Goal: Information Seeking & Learning: Learn about a topic

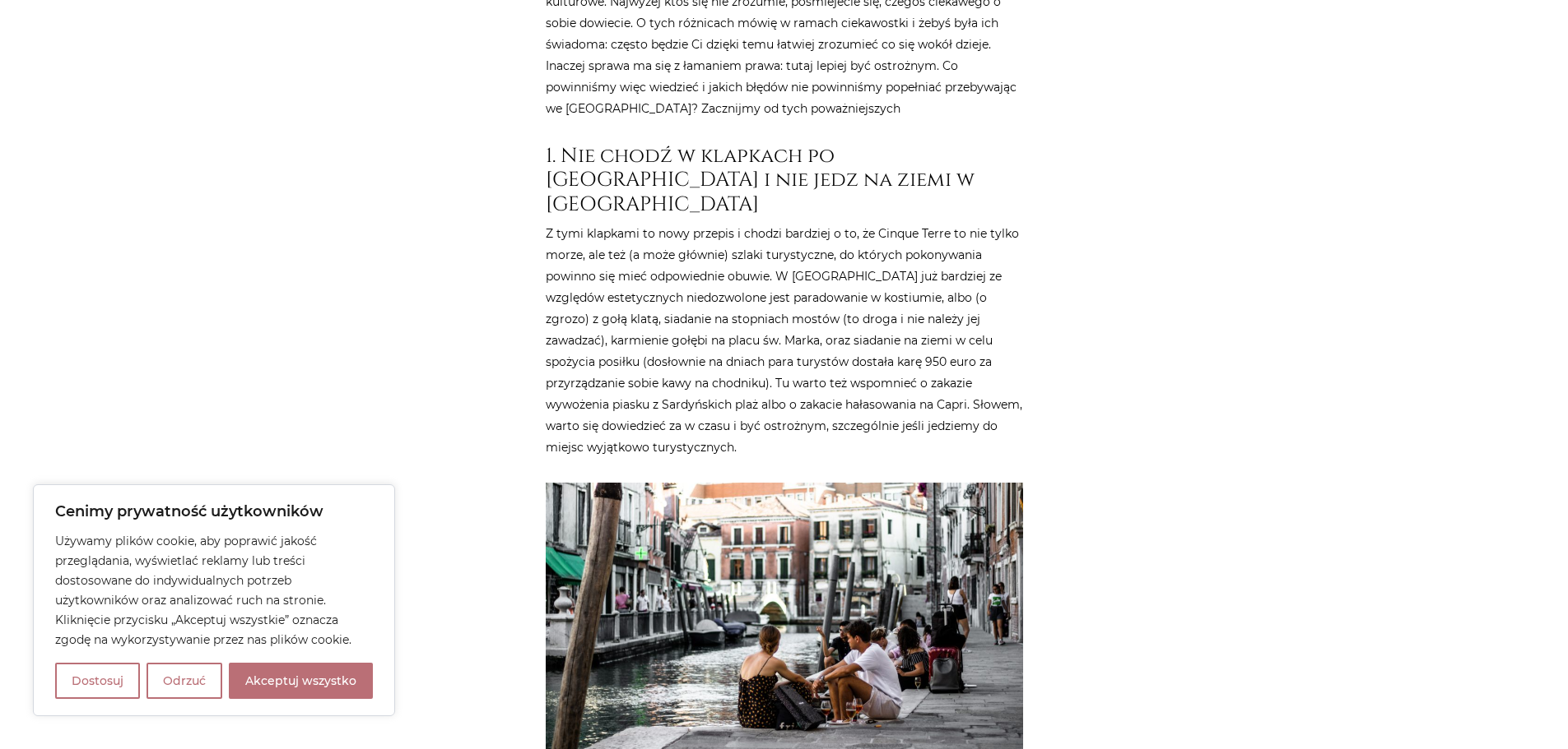
scroll to position [905, 0]
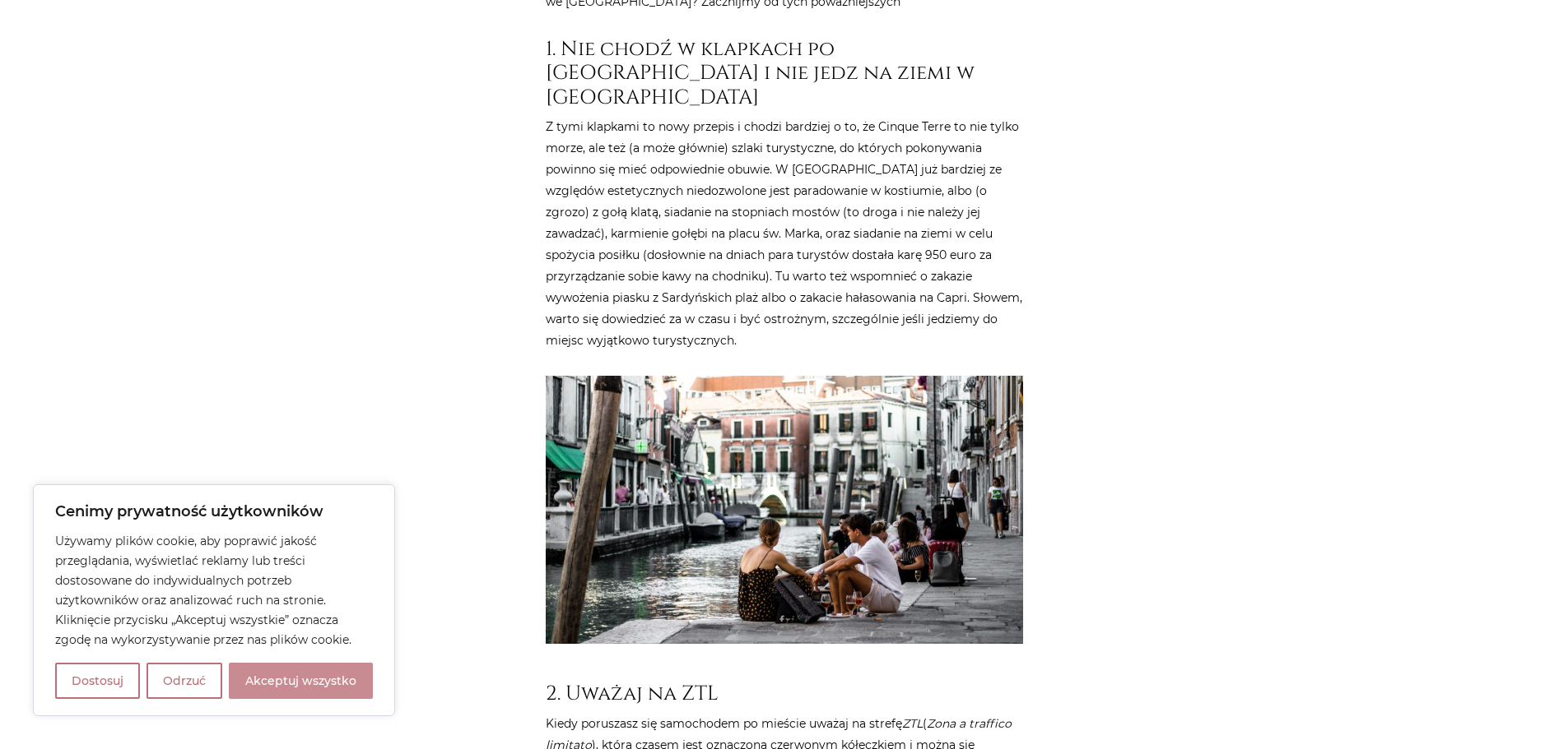
click at [304, 685] on button "Akceptuj wszystko" at bounding box center [301, 681] width 144 height 37
checkbox input "true"
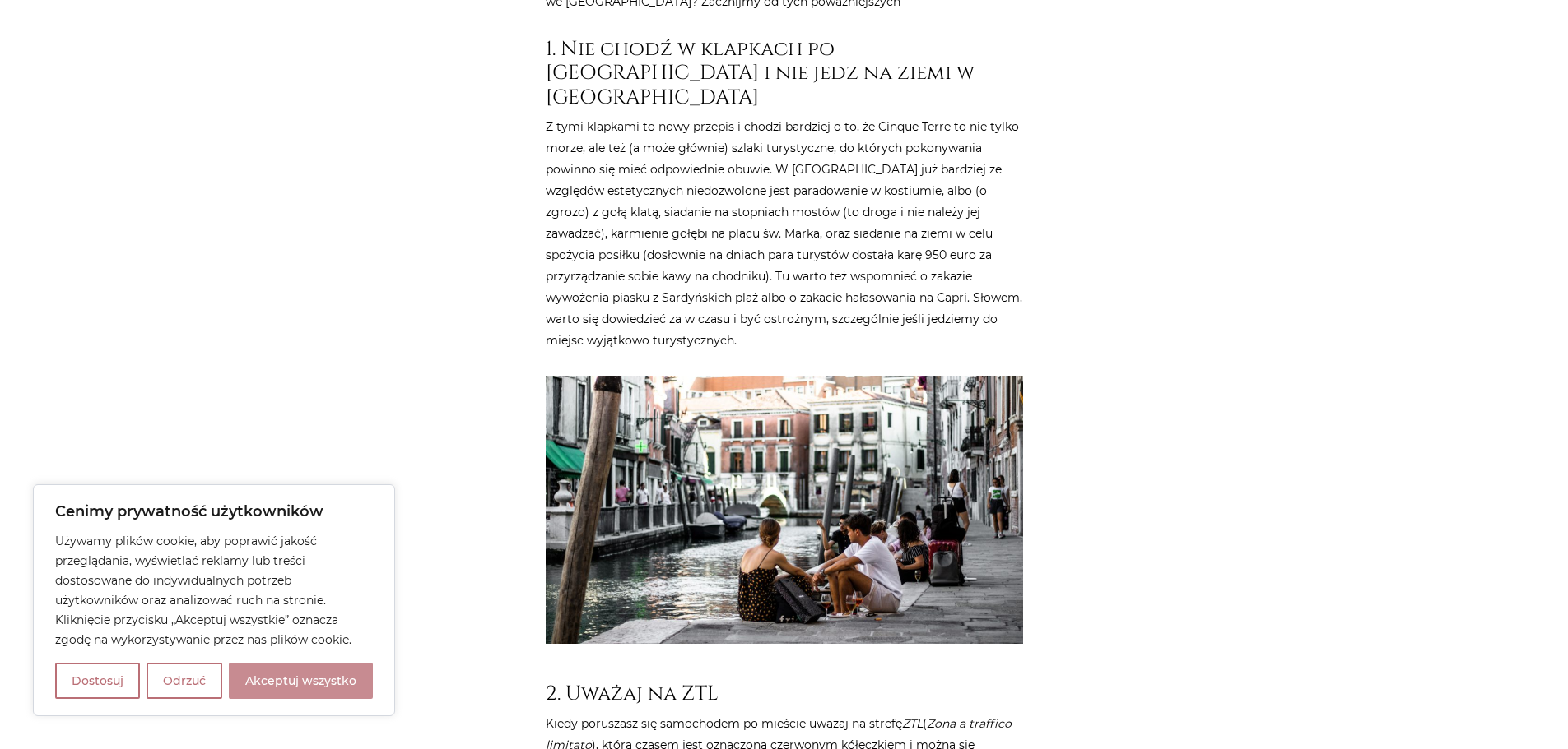
checkbox input "true"
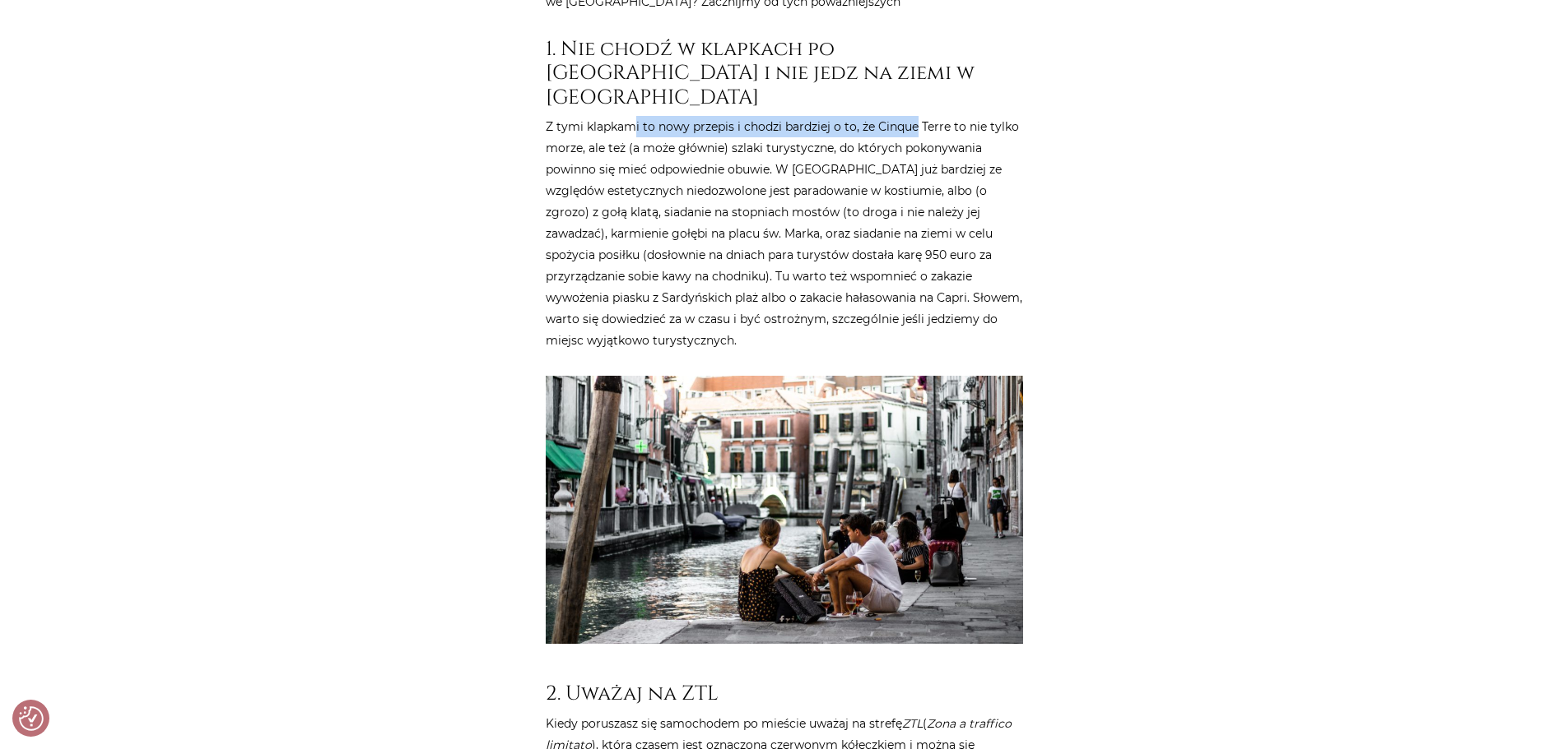
drag, startPoint x: 635, startPoint y: 99, endPoint x: 916, endPoint y: 109, distance: 281.2
click at [916, 116] on p "Z tymi klapkami to nowy przepis i chodzi bardziej o to, że Cinque Terre to nie …" at bounding box center [784, 233] width 478 height 235
drag, startPoint x: 916, startPoint y: 129, endPoint x: 612, endPoint y: 137, distance: 304.1
click at [632, 129] on p "Z tymi klapkami to nowy przepis i chodzi bardziej o to, że Cinque Terre to nie …" at bounding box center [784, 233] width 478 height 235
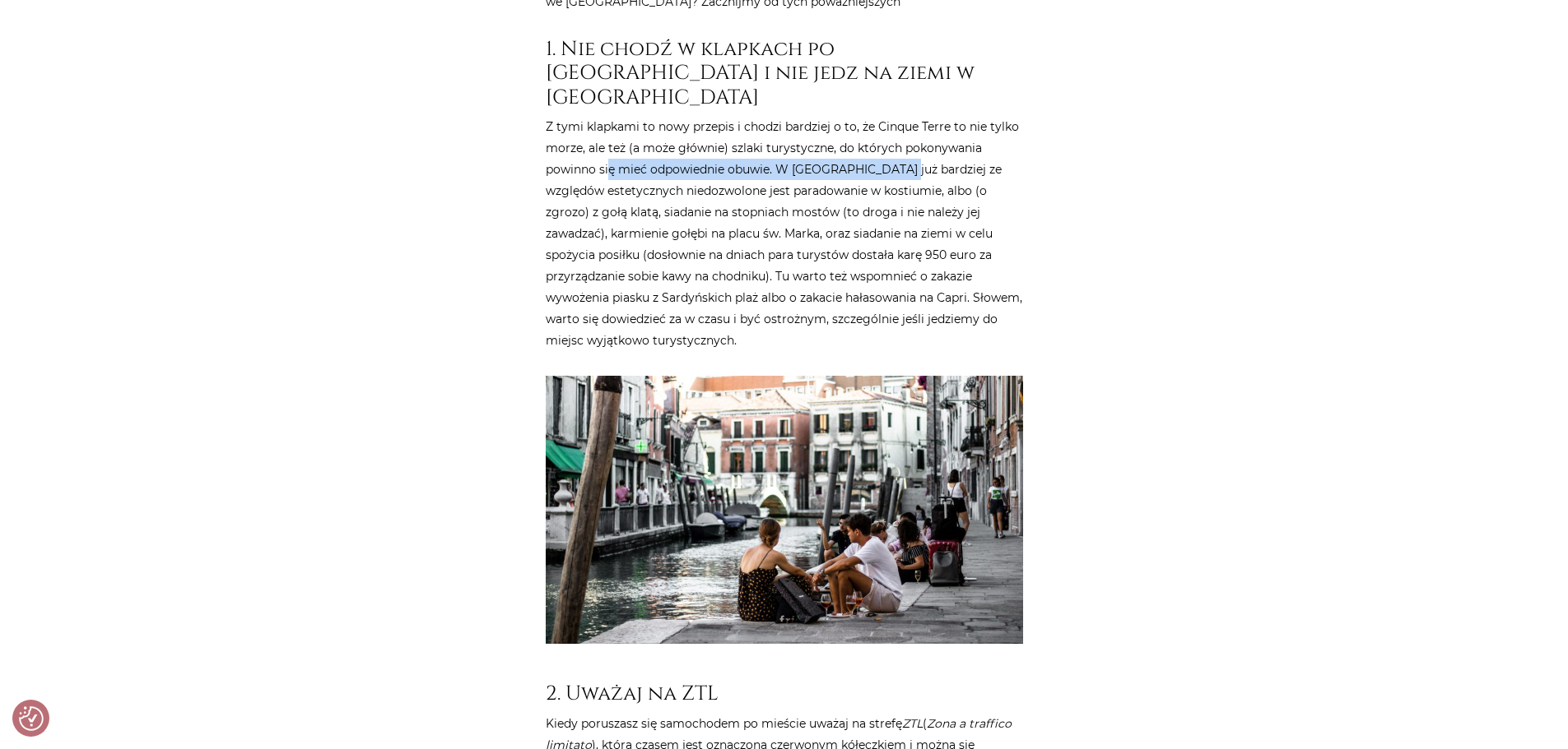
drag, startPoint x: 608, startPoint y: 146, endPoint x: 897, endPoint y: 148, distance: 289.0
click at [897, 148] on p "Z tymi klapkami to nowy przepis i chodzi bardziej o to, że Cinque Terre to nie …" at bounding box center [784, 233] width 478 height 235
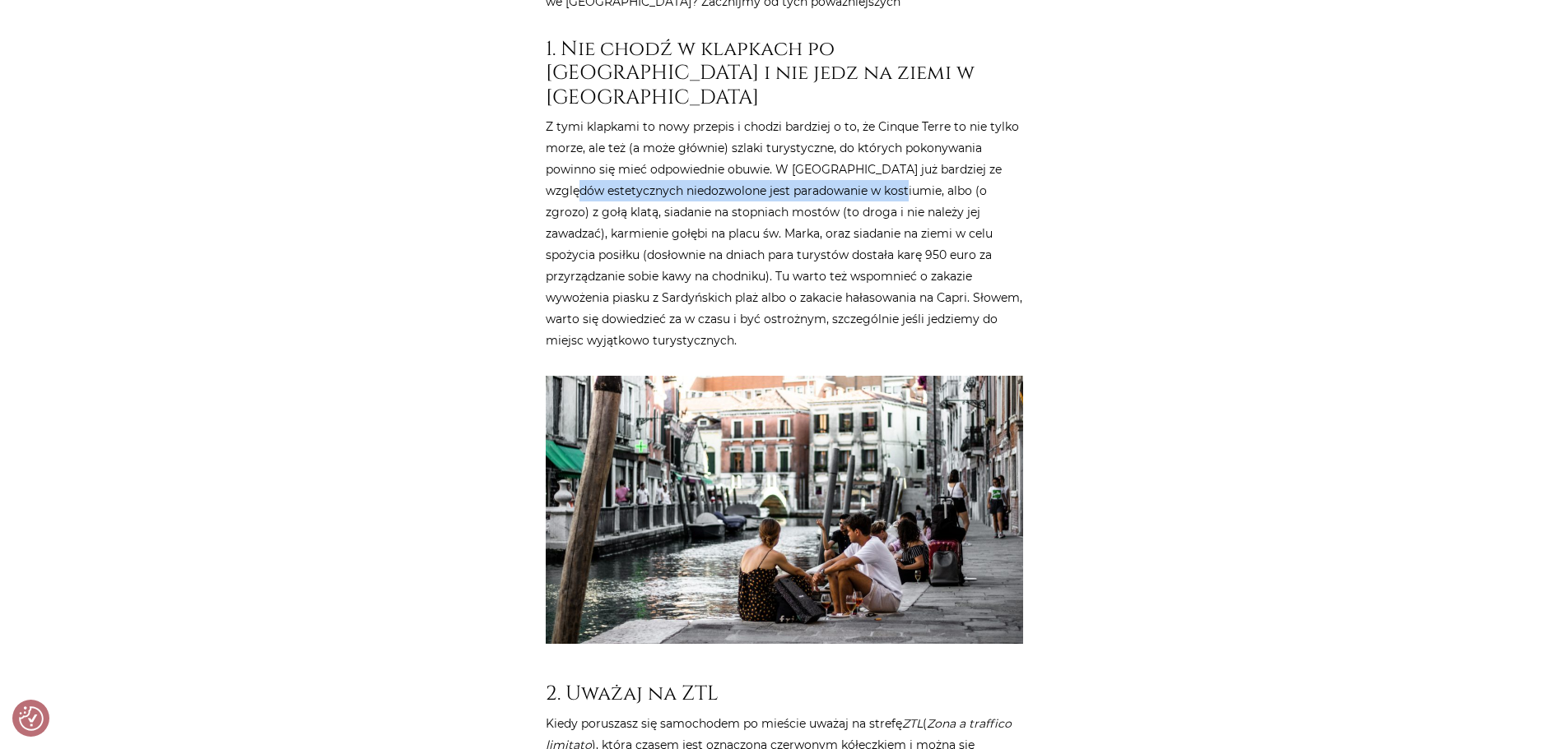
drag, startPoint x: 907, startPoint y: 170, endPoint x: 579, endPoint y: 165, distance: 328.0
click at [579, 165] on p "Z tymi klapkami to nowy przepis i chodzi bardziej o to, że Cinque Terre to nie …" at bounding box center [784, 233] width 478 height 235
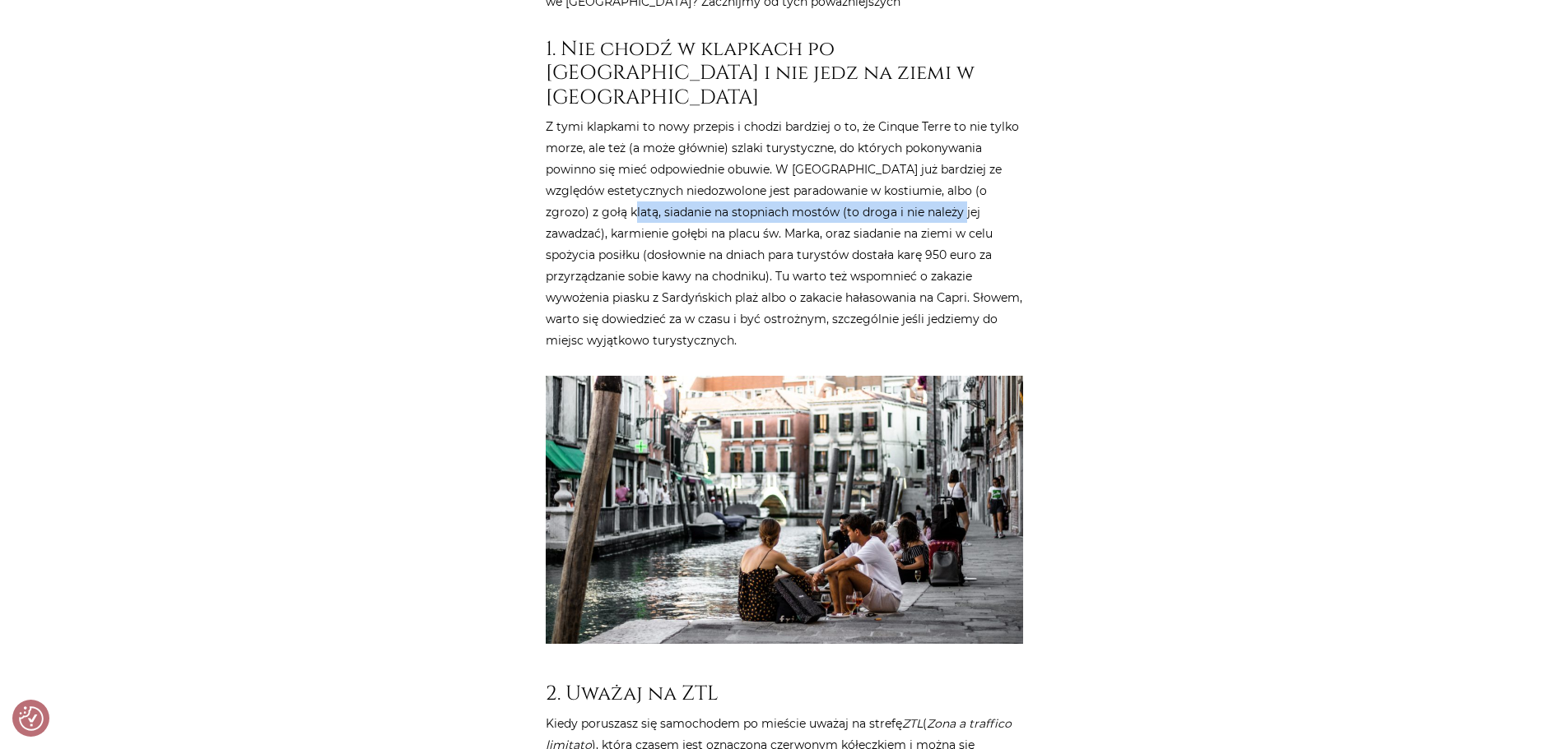
drag, startPoint x: 605, startPoint y: 189, endPoint x: 940, endPoint y: 189, distance: 335.0
click at [940, 189] on p "Z tymi klapkami to nowy przepis i chodzi bardziej o to, że Cinque Terre to nie …" at bounding box center [784, 233] width 478 height 235
drag, startPoint x: 888, startPoint y: 205, endPoint x: 617, endPoint y: 202, distance: 271.0
click at [617, 202] on p "Z tymi klapkami to nowy przepis i chodzi bardziej o to, że Cinque Terre to nie …" at bounding box center [784, 233] width 478 height 235
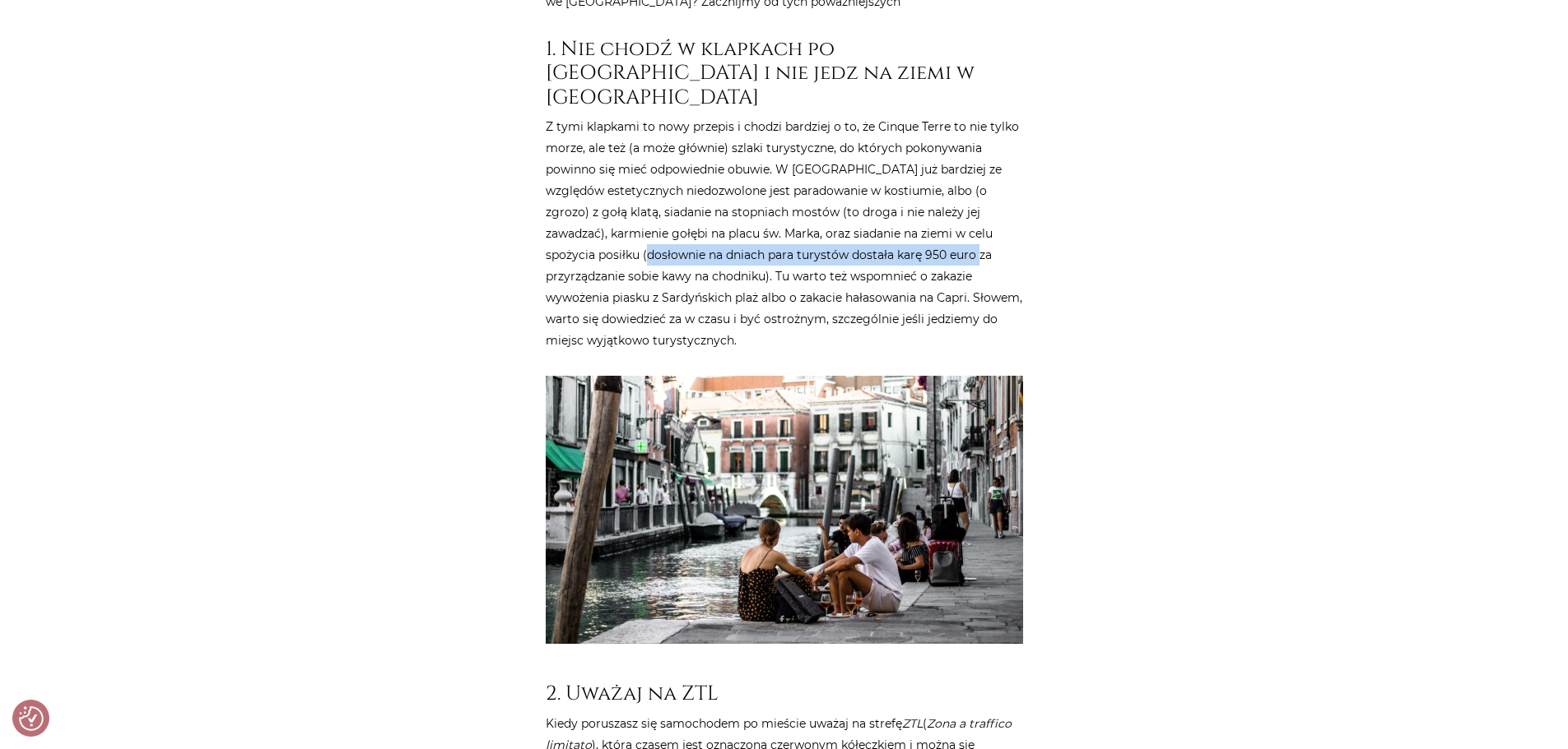
drag, startPoint x: 614, startPoint y: 229, endPoint x: 936, endPoint y: 233, distance: 322.0
click at [936, 233] on p "Z tymi klapkami to nowy przepis i chodzi bardziej o to, że Cinque Terre to nie …" at bounding box center [784, 233] width 478 height 235
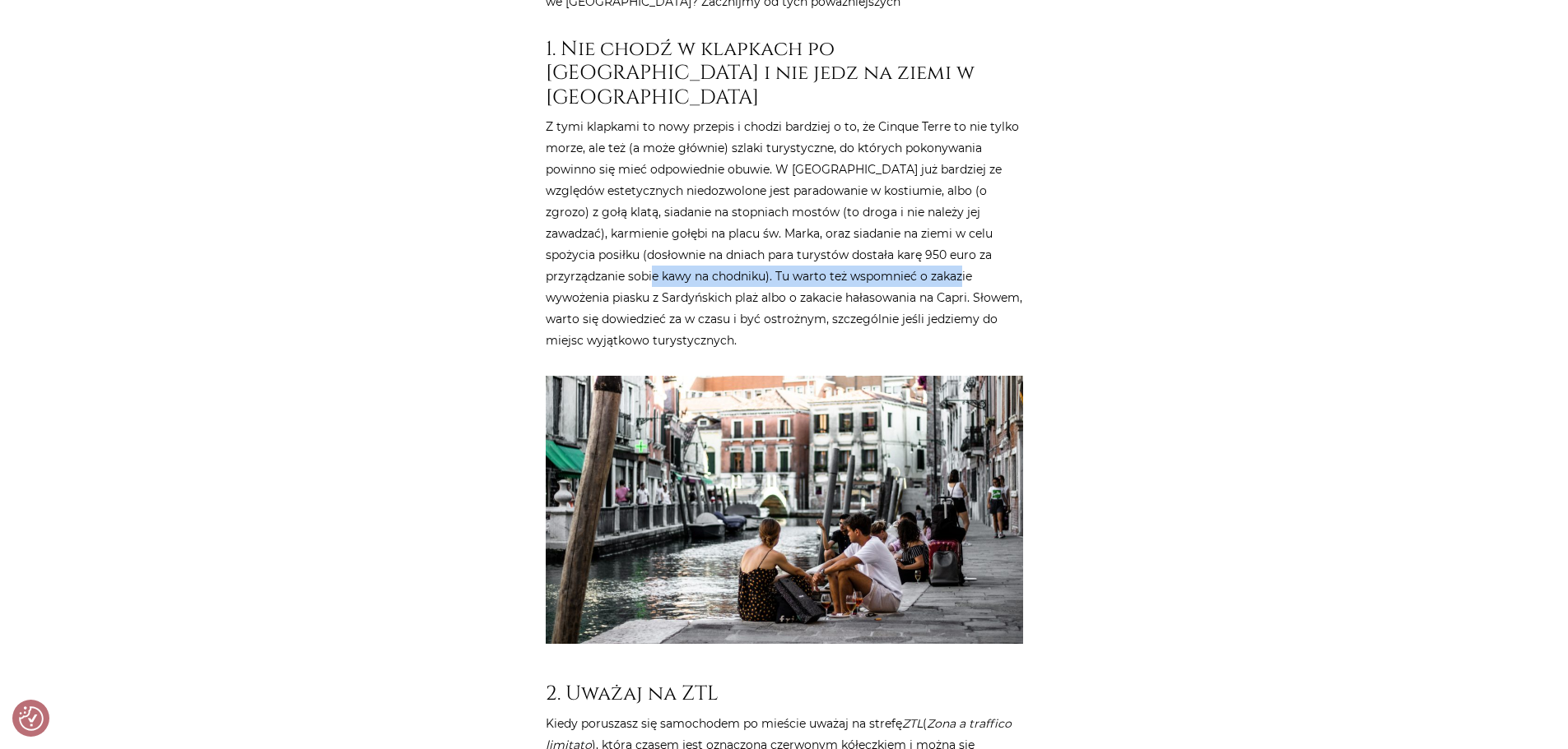
drag, startPoint x: 912, startPoint y: 250, endPoint x: 597, endPoint y: 251, distance: 315.0
click at [597, 251] on p "Z tymi klapkami to nowy przepis i chodzi bardziej o to, że Cinque Terre to nie …" at bounding box center [784, 233] width 478 height 235
drag, startPoint x: 605, startPoint y: 280, endPoint x: 895, endPoint y: 283, distance: 290.0
click at [895, 283] on p "Z tymi klapkami to nowy przepis i chodzi bardziej o to, że Cinque Terre to nie …" at bounding box center [784, 233] width 478 height 235
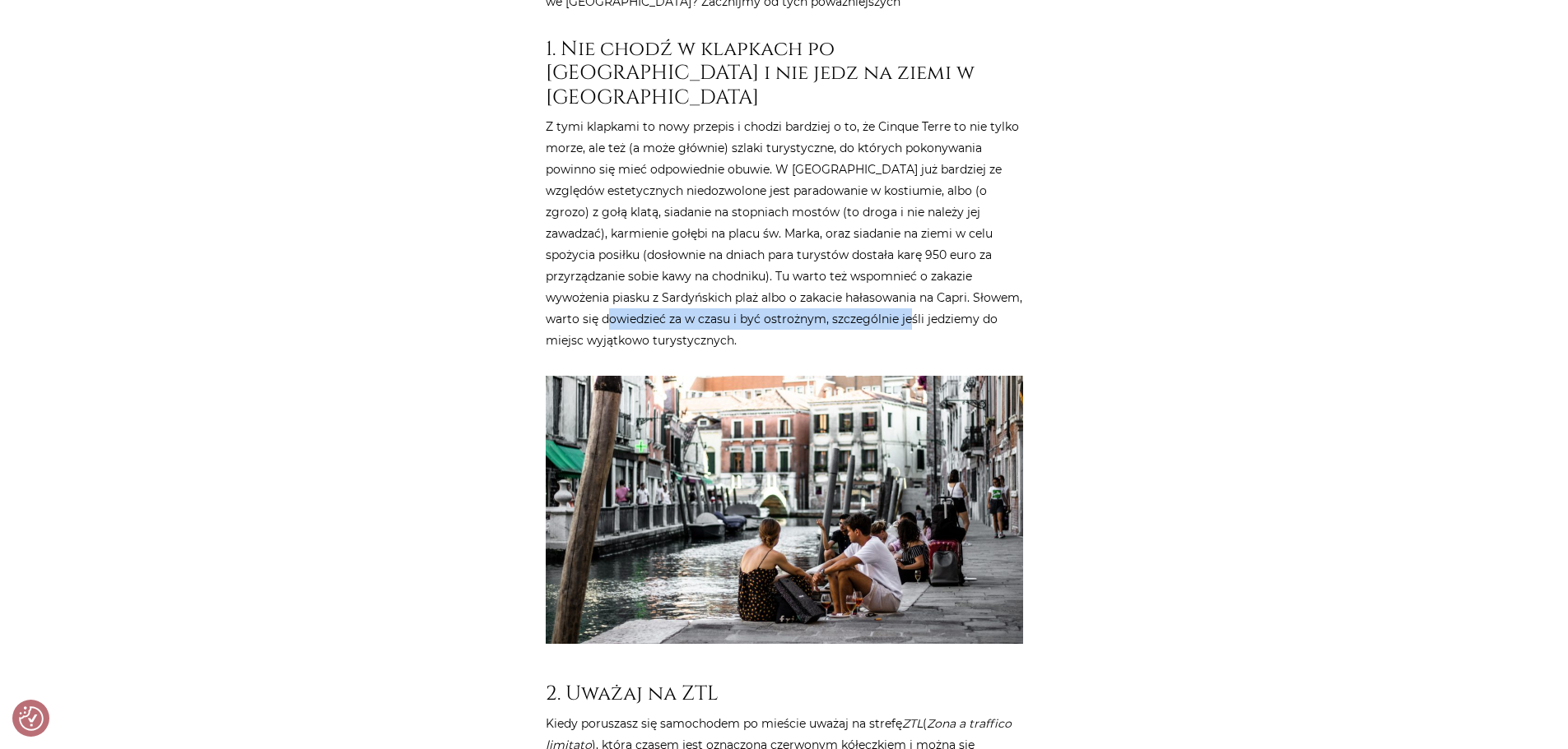
drag, startPoint x: 901, startPoint y: 293, endPoint x: 615, endPoint y: 293, distance: 286.0
click at [615, 293] on p "Z tymi klapkami to nowy przepis i chodzi bardziej o to, że Cinque Terre to nie …" at bounding box center [784, 233] width 478 height 235
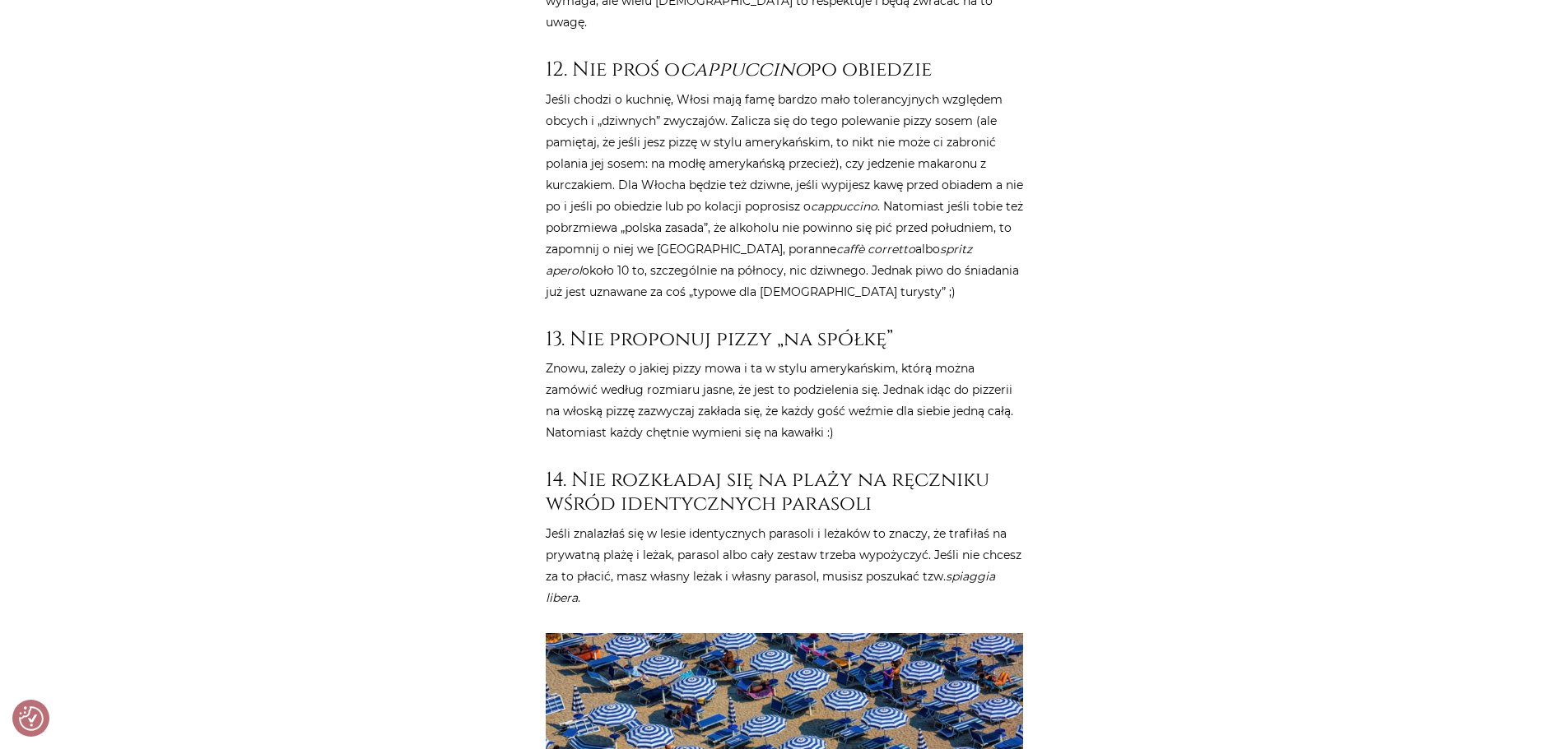
scroll to position [5677, 0]
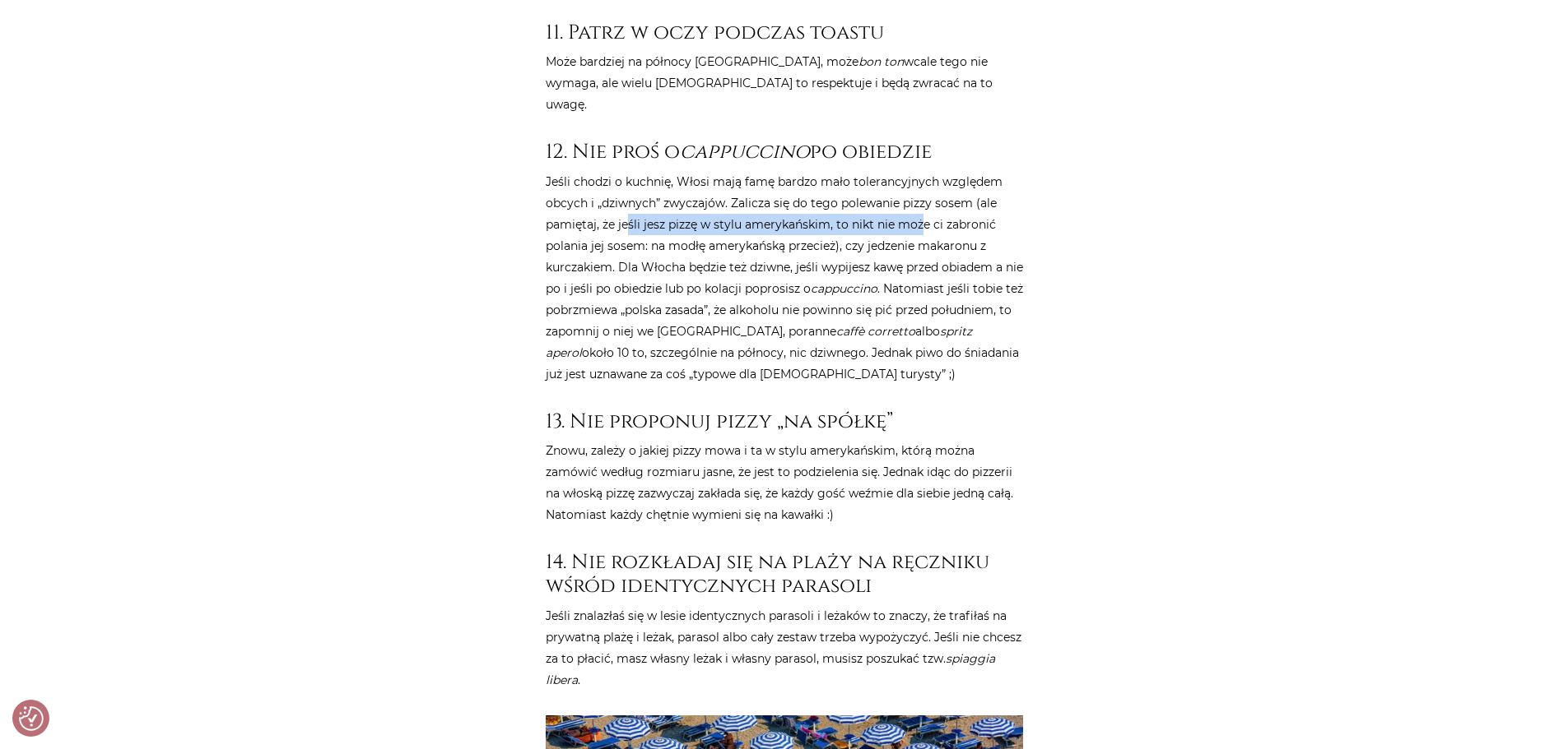
drag, startPoint x: 625, startPoint y: 91, endPoint x: 934, endPoint y: 92, distance: 309.0
click at [931, 171] on p "Jeśli chodzi o kuchnię, Włosi mają famę bardzo mało tolerancyjnych względem obc…" at bounding box center [784, 278] width 478 height 213
drag, startPoint x: 930, startPoint y: 107, endPoint x: 634, endPoint y: 110, distance: 296.0
click at [634, 171] on p "Jeśli chodzi o kuchnię, Włosi mają famę bardzo mało tolerancyjnych względem obc…" at bounding box center [784, 278] width 478 height 213
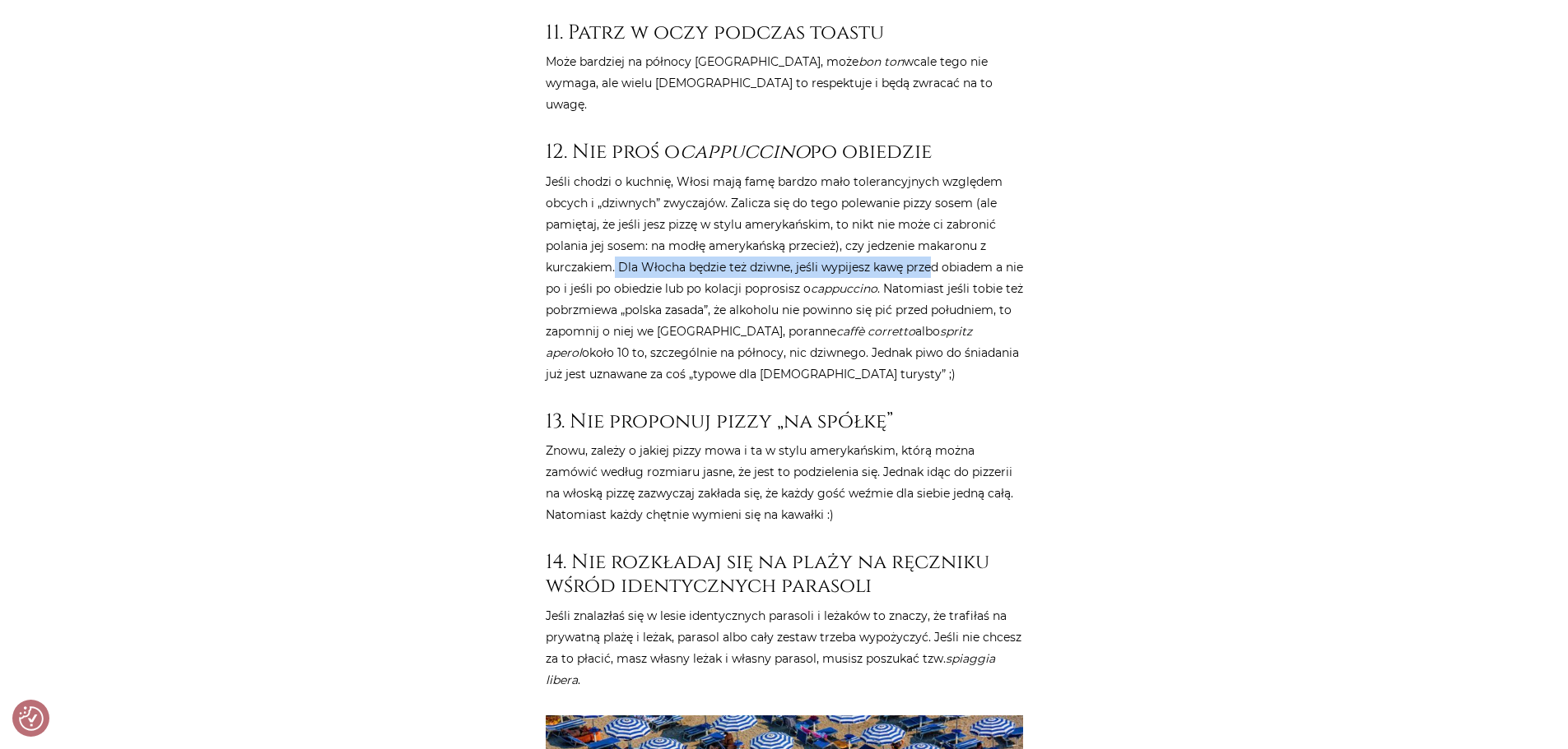
drag, startPoint x: 616, startPoint y: 135, endPoint x: 933, endPoint y: 142, distance: 317.1
click at [933, 171] on p "Jeśli chodzi o kuchnię, Włosi mają famę bardzo mało tolerancyjnych względem obc…" at bounding box center [784, 278] width 478 height 213
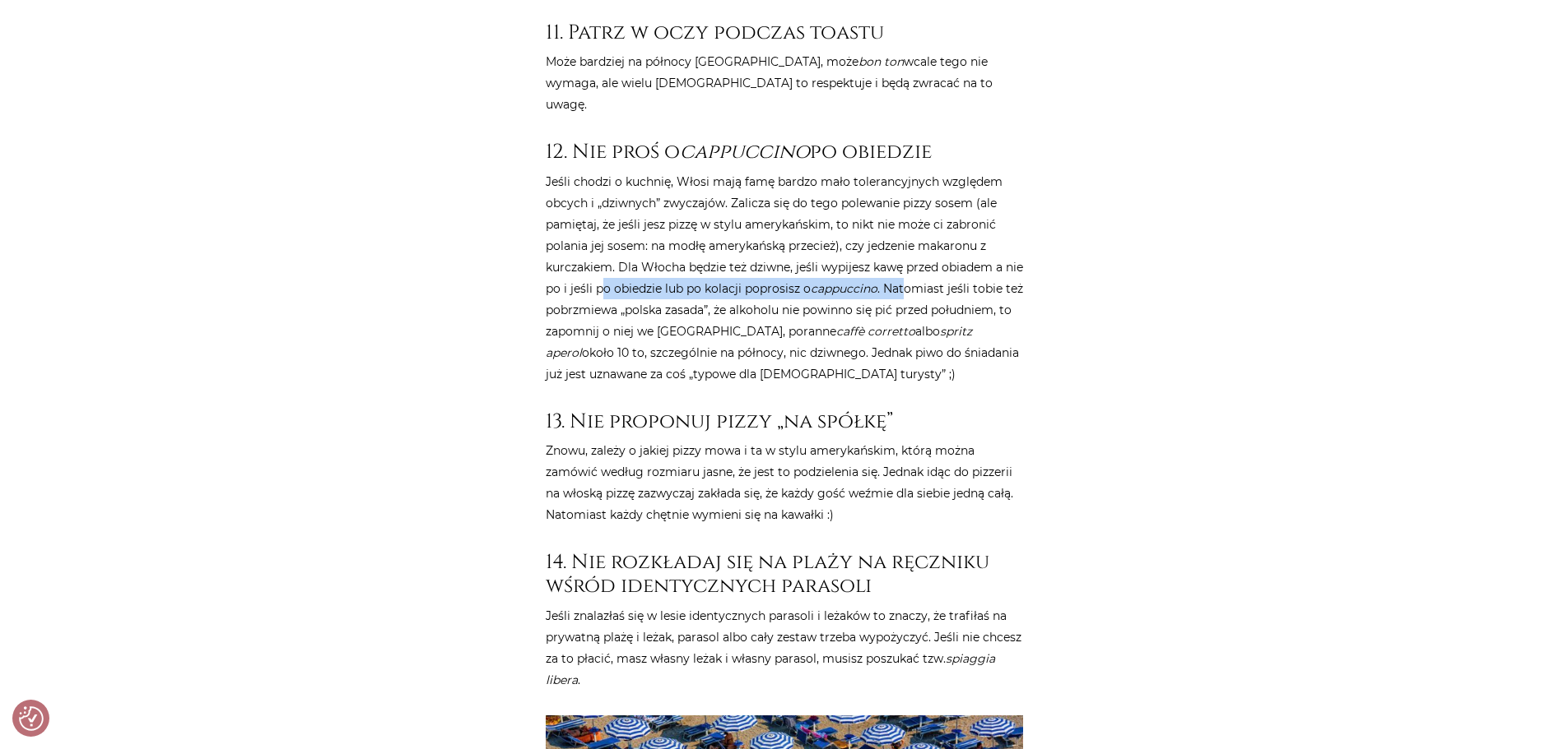
drag, startPoint x: 926, startPoint y: 154, endPoint x: 627, endPoint y: 150, distance: 299.0
click at [627, 171] on p "Jeśli chodzi o kuchnię, Włosi mają famę bardzo mało tolerancyjnych względem obc…" at bounding box center [784, 278] width 478 height 213
drag, startPoint x: 617, startPoint y: 173, endPoint x: 916, endPoint y: 175, distance: 299.0
click at [916, 175] on p "Jeśli chodzi o kuchnię, Włosi mają famę bardzo mało tolerancyjnych względem obc…" at bounding box center [784, 278] width 478 height 213
drag, startPoint x: 900, startPoint y: 155, endPoint x: 652, endPoint y: 154, distance: 248.0
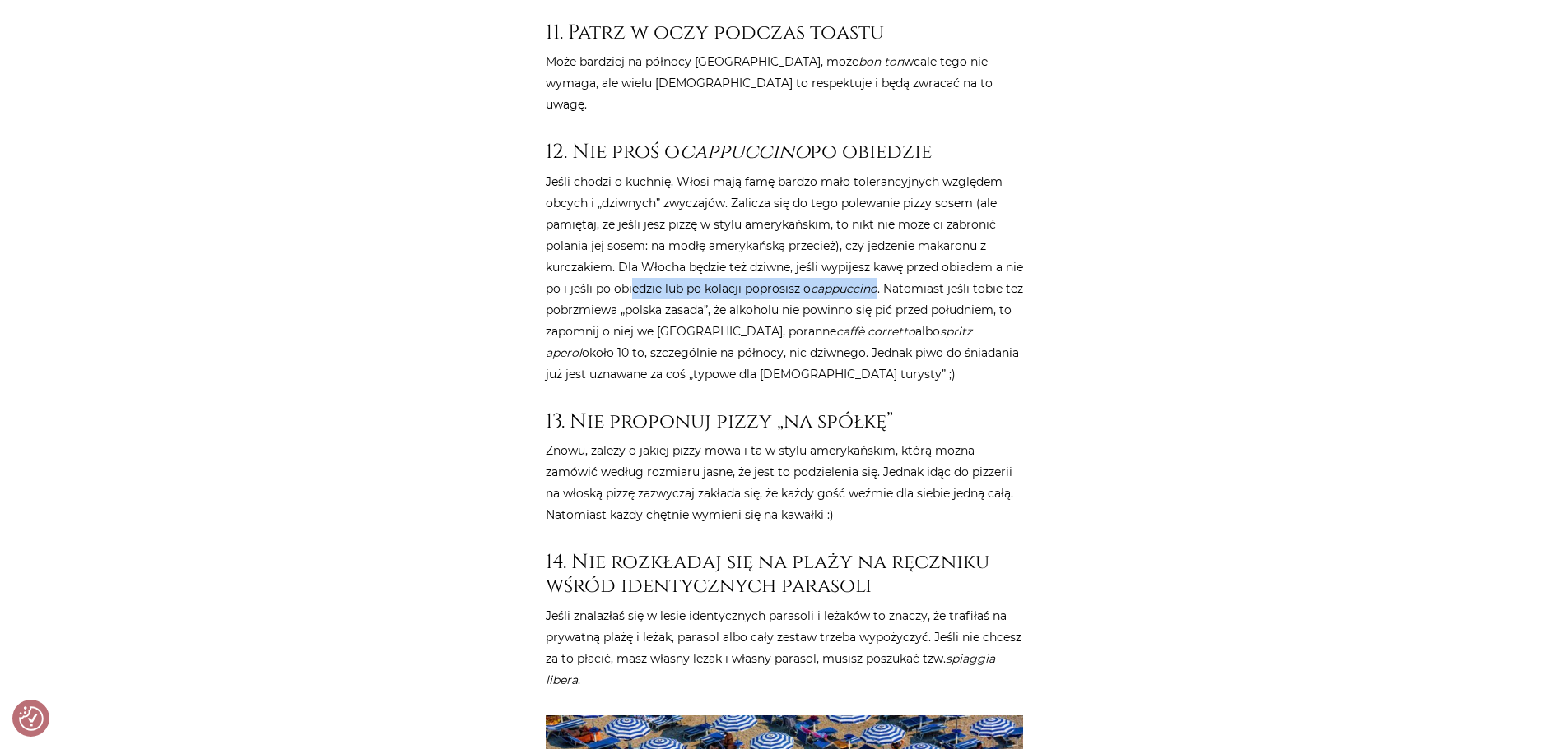
click at [652, 171] on p "Jeśli chodzi o kuchnię, Włosi mają famę bardzo mało tolerancyjnych względem obc…" at bounding box center [784, 278] width 478 height 213
drag, startPoint x: 625, startPoint y: 179, endPoint x: 907, endPoint y: 183, distance: 282.0
click at [907, 183] on p "Jeśli chodzi o kuchnię, Włosi mają famę bardzo mało tolerancyjnych względem obc…" at bounding box center [784, 278] width 478 height 213
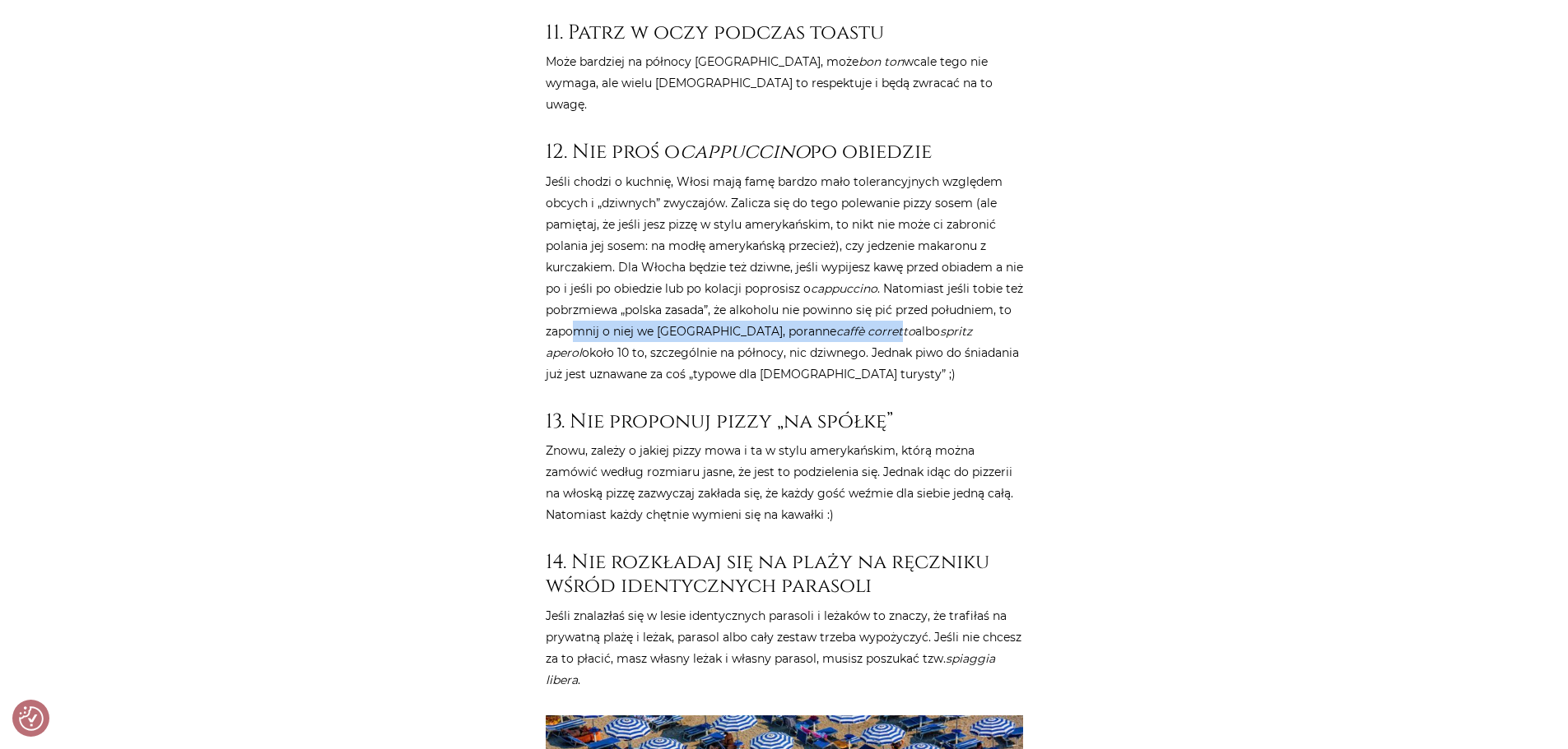
drag, startPoint x: 917, startPoint y: 194, endPoint x: 662, endPoint y: 194, distance: 255.0
click at [662, 194] on p "Jeśli chodzi o kuchnię, Włosi mają famę bardzo mało tolerancyjnych względem obc…" at bounding box center [784, 278] width 478 height 213
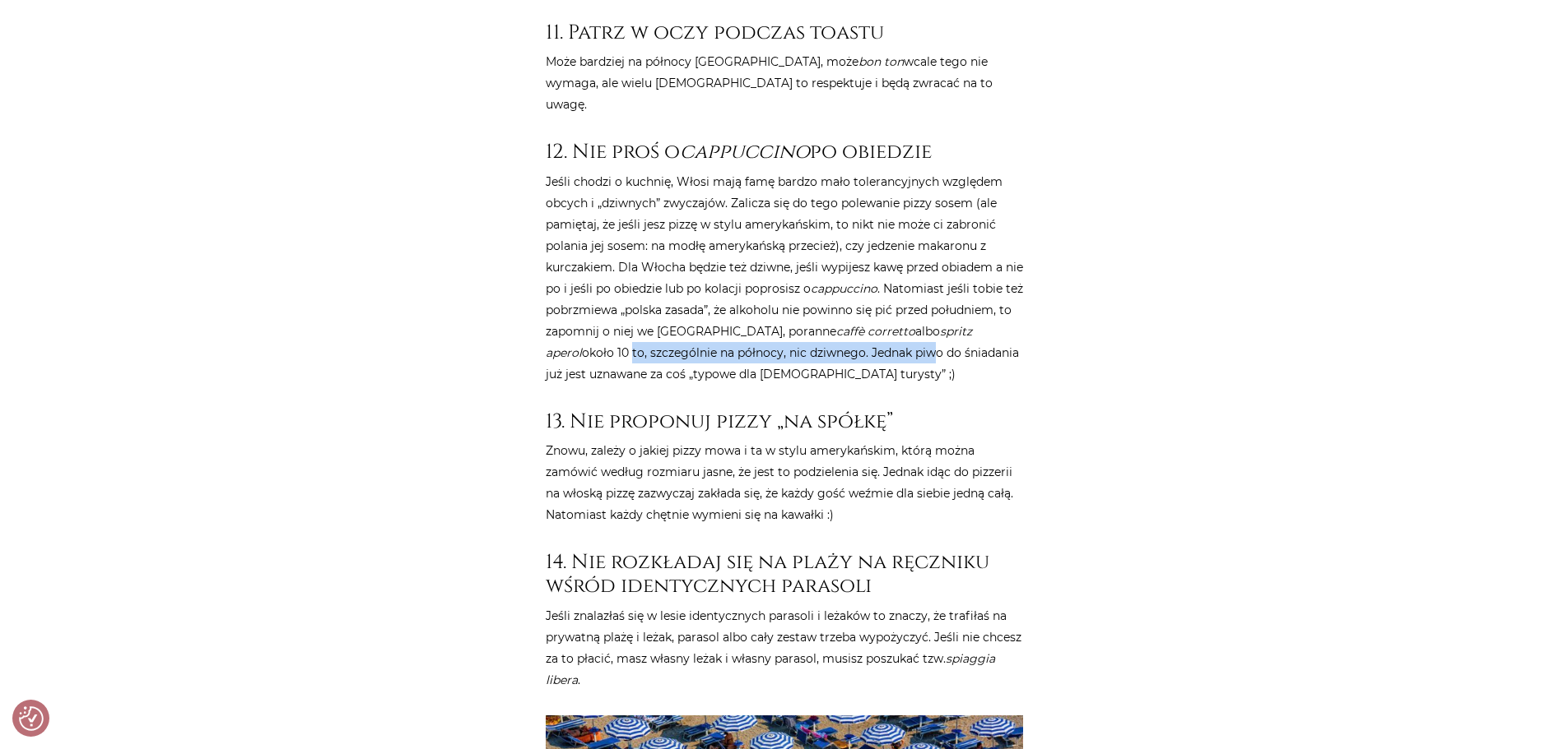
drag, startPoint x: 632, startPoint y: 213, endPoint x: 928, endPoint y: 214, distance: 296.0
click at [928, 214] on p "Jeśli chodzi o kuchnię, Włosi mają famę bardzo mało tolerancyjnych względem obc…" at bounding box center [784, 278] width 478 height 213
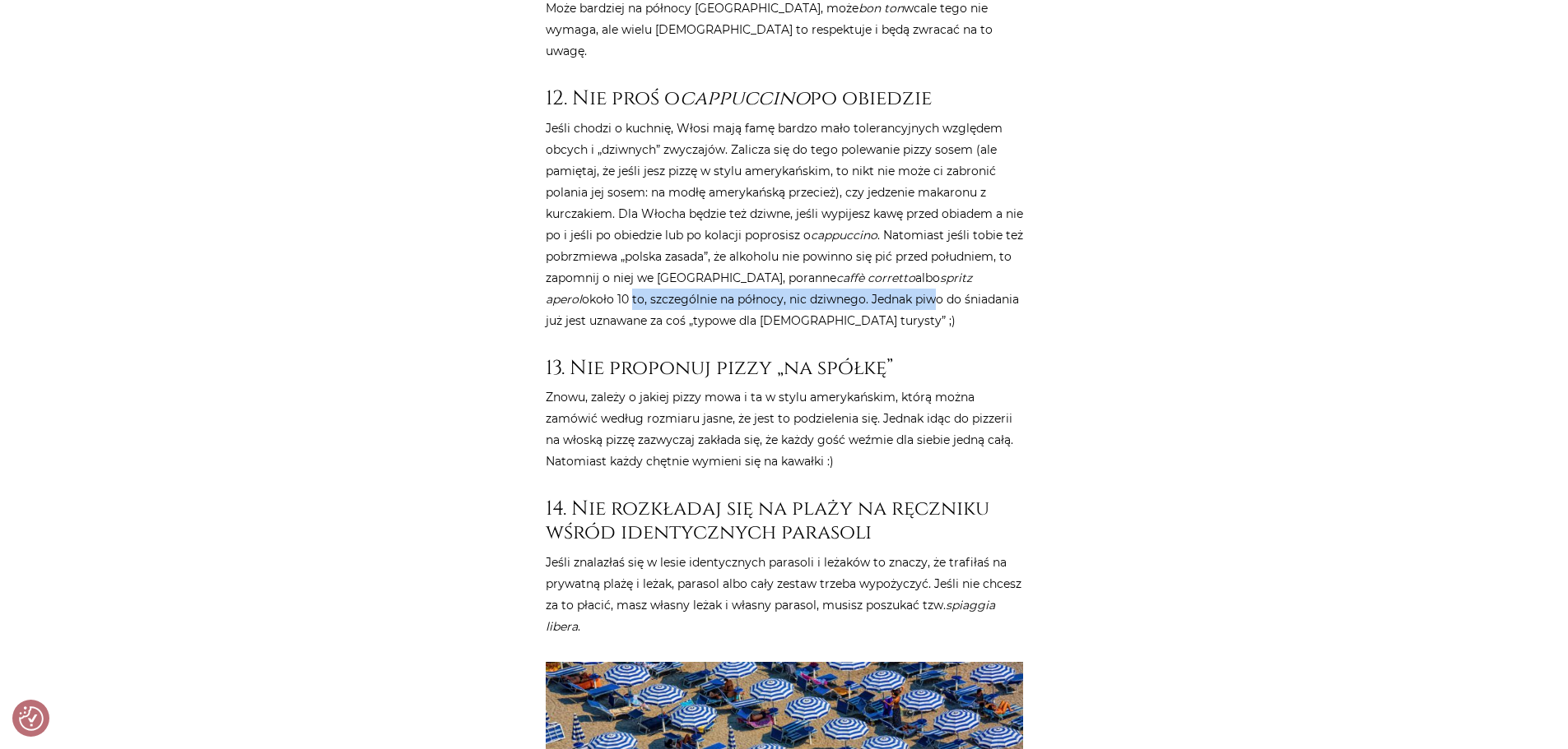
scroll to position [5759, 0]
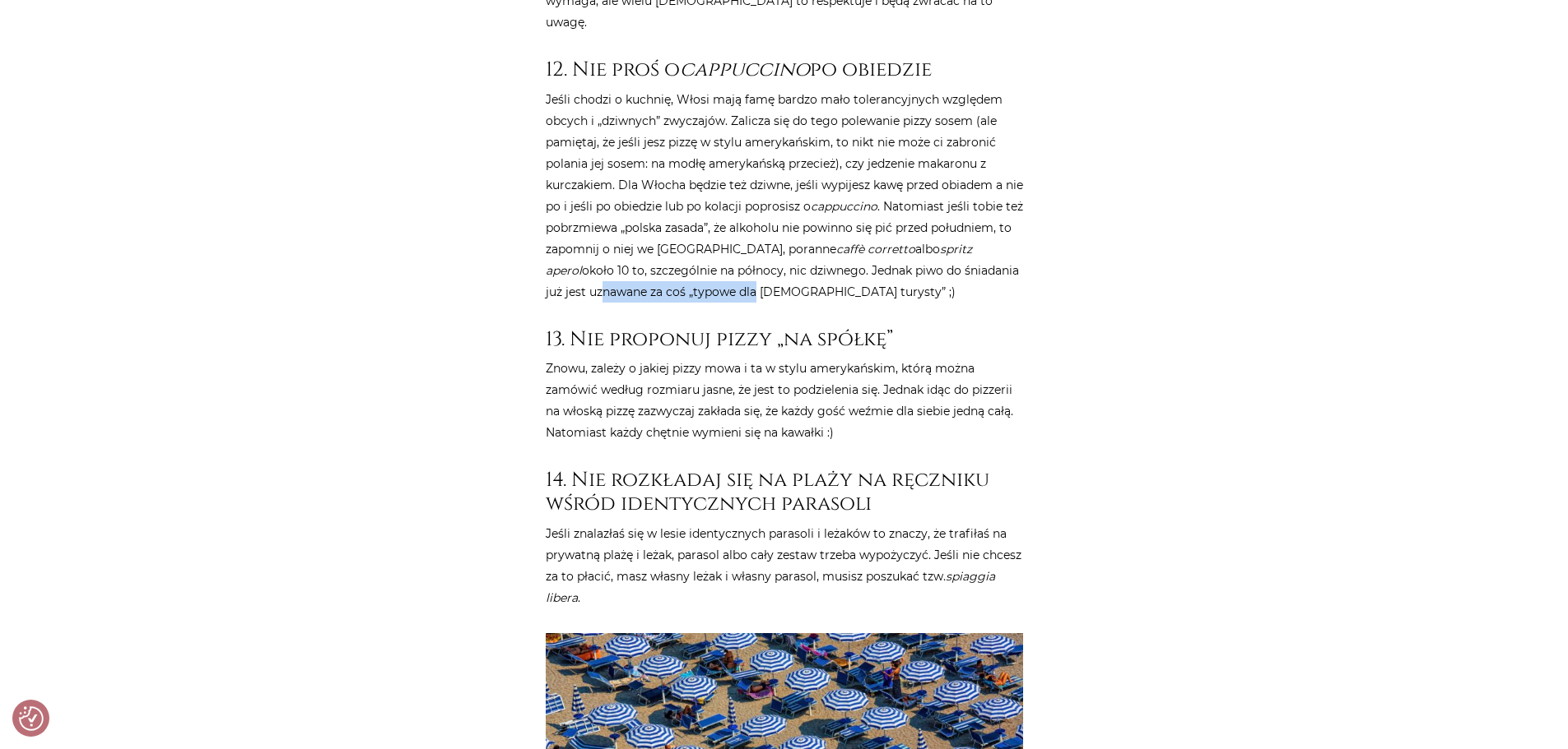
drag, startPoint x: 662, startPoint y: 160, endPoint x: 783, endPoint y: 160, distance: 121.0
click at [764, 160] on p "Jeśli chodzi o kuchnię, Włosi mają famę bardzo mało tolerancyjnych względem obc…" at bounding box center [784, 196] width 478 height 213
click at [783, 160] on p "Jeśli chodzi o kuchnię, Włosi mają famę bardzo mało tolerancyjnych względem obc…" at bounding box center [784, 196] width 478 height 213
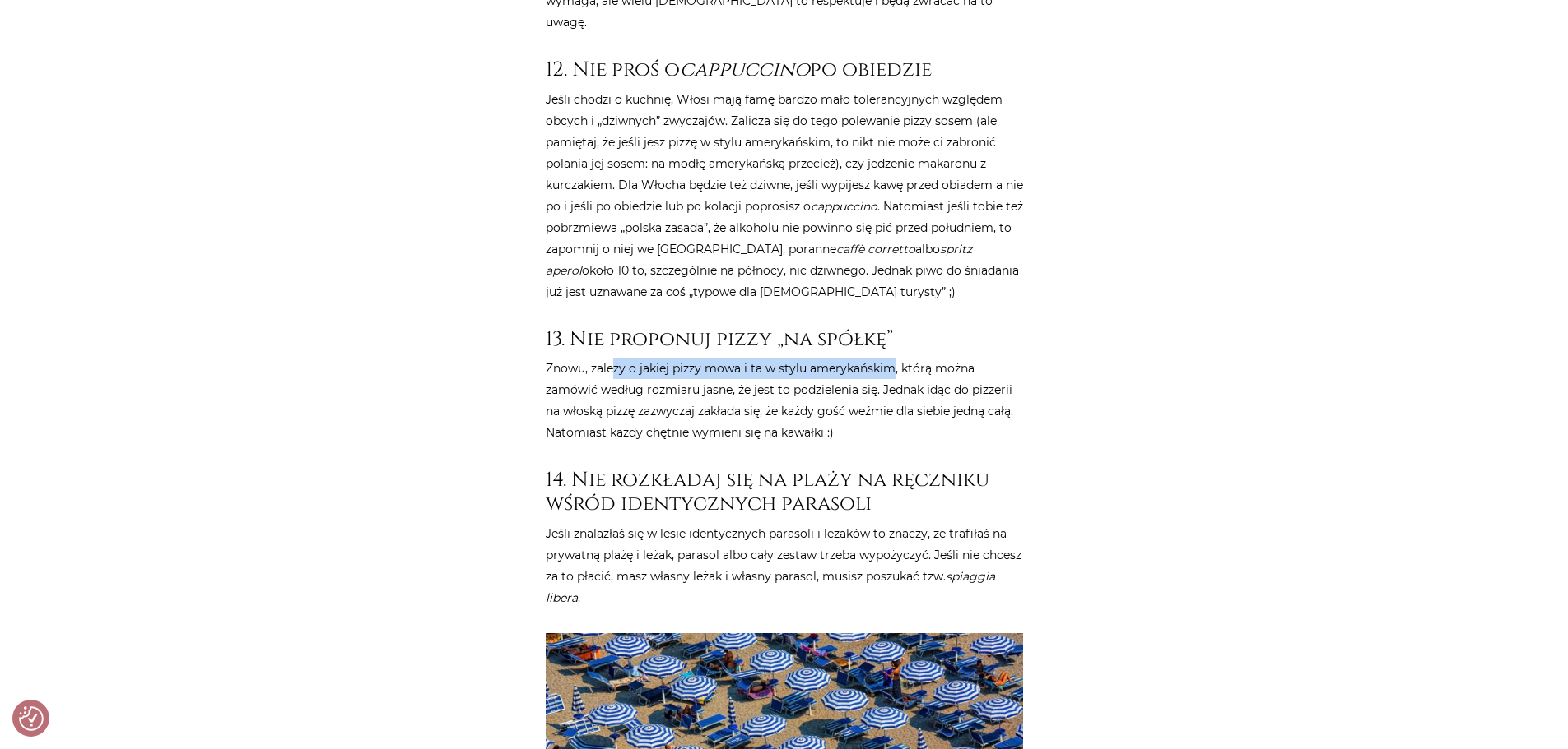
drag, startPoint x: 612, startPoint y: 238, endPoint x: 903, endPoint y: 258, distance: 291.7
click at [897, 358] on p "Znowu, zależy o jakiej pizzy mowa i ta w stylu amerykańskim, którą można zamówi…" at bounding box center [784, 400] width 478 height 86
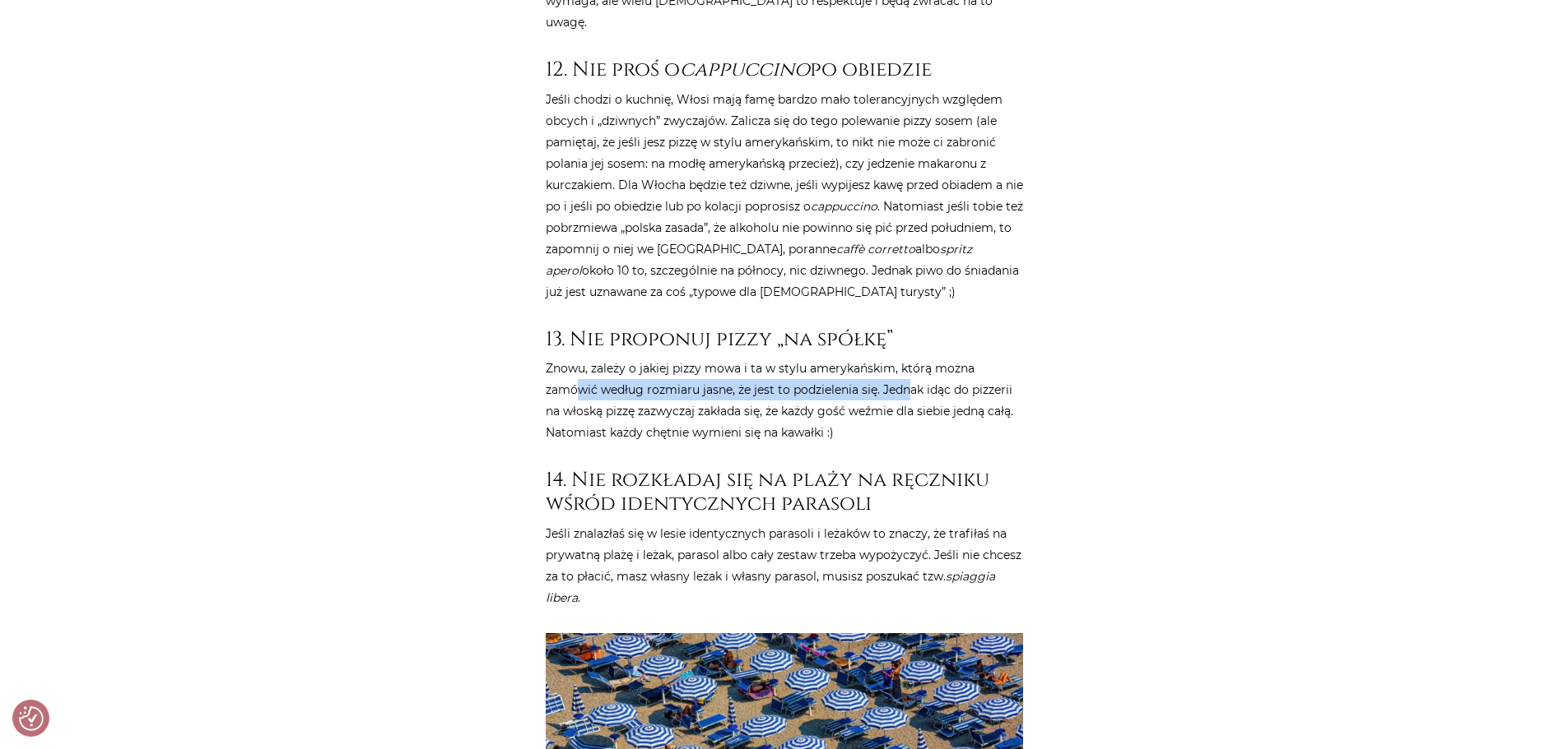
drag, startPoint x: 912, startPoint y: 257, endPoint x: 582, endPoint y: 251, distance: 330.1
click at [582, 358] on p "Znowu, zależy o jakiej pizzy mowa i ta w stylu amerykańskim, którą można zamówi…" at bounding box center [784, 400] width 478 height 86
drag, startPoint x: 680, startPoint y: 275, endPoint x: 961, endPoint y: 276, distance: 281.0
click at [961, 358] on p "Znowu, zależy o jakiej pizzy mowa i ta w stylu amerykańskim, którą można zamówi…" at bounding box center [784, 400] width 478 height 86
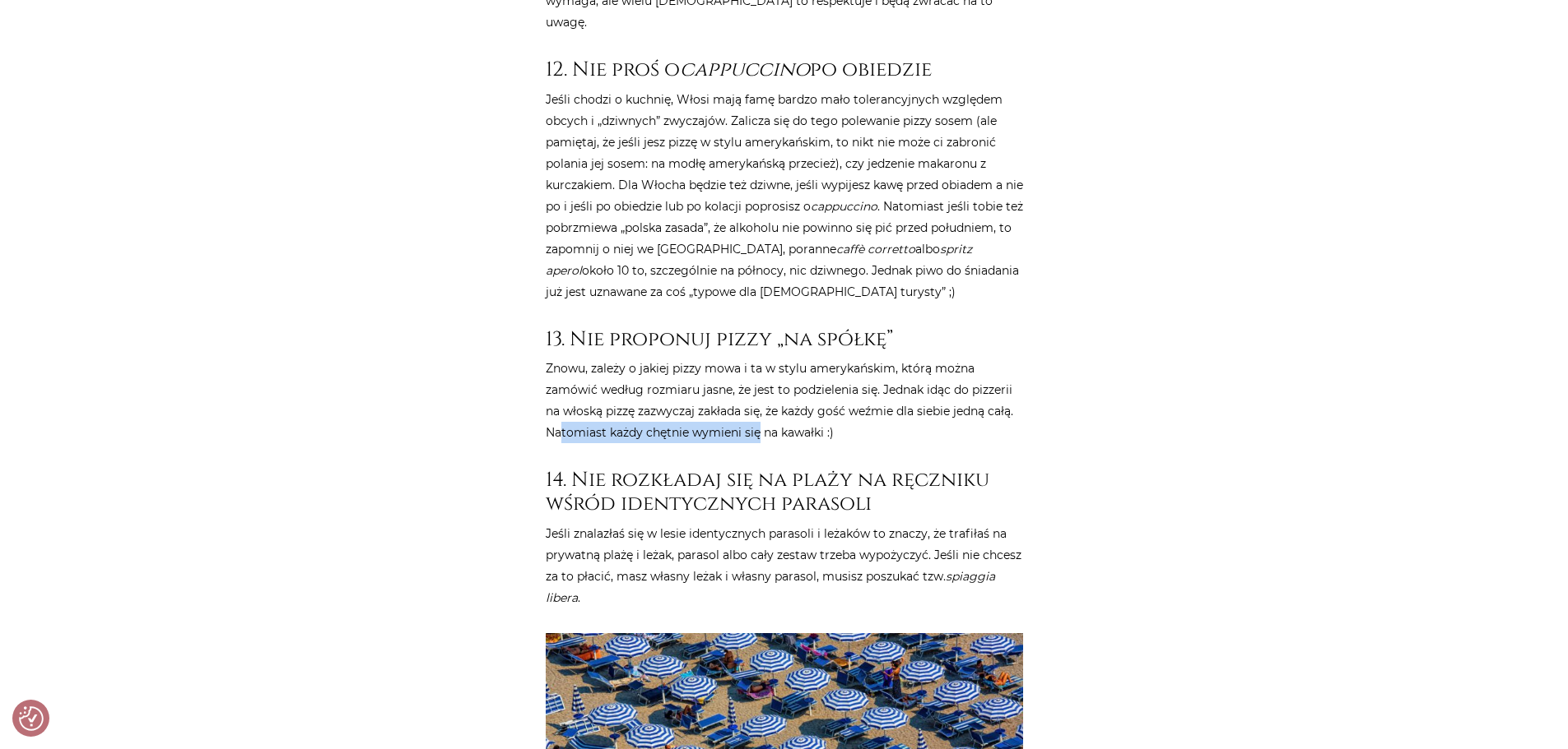
drag, startPoint x: 759, startPoint y: 296, endPoint x: 563, endPoint y: 293, distance: 196.0
click at [563, 358] on p "Znowu, zależy o jakiej pizzy mowa i ta w stylu amerykańskim, którą można zamówi…" at bounding box center [784, 400] width 478 height 86
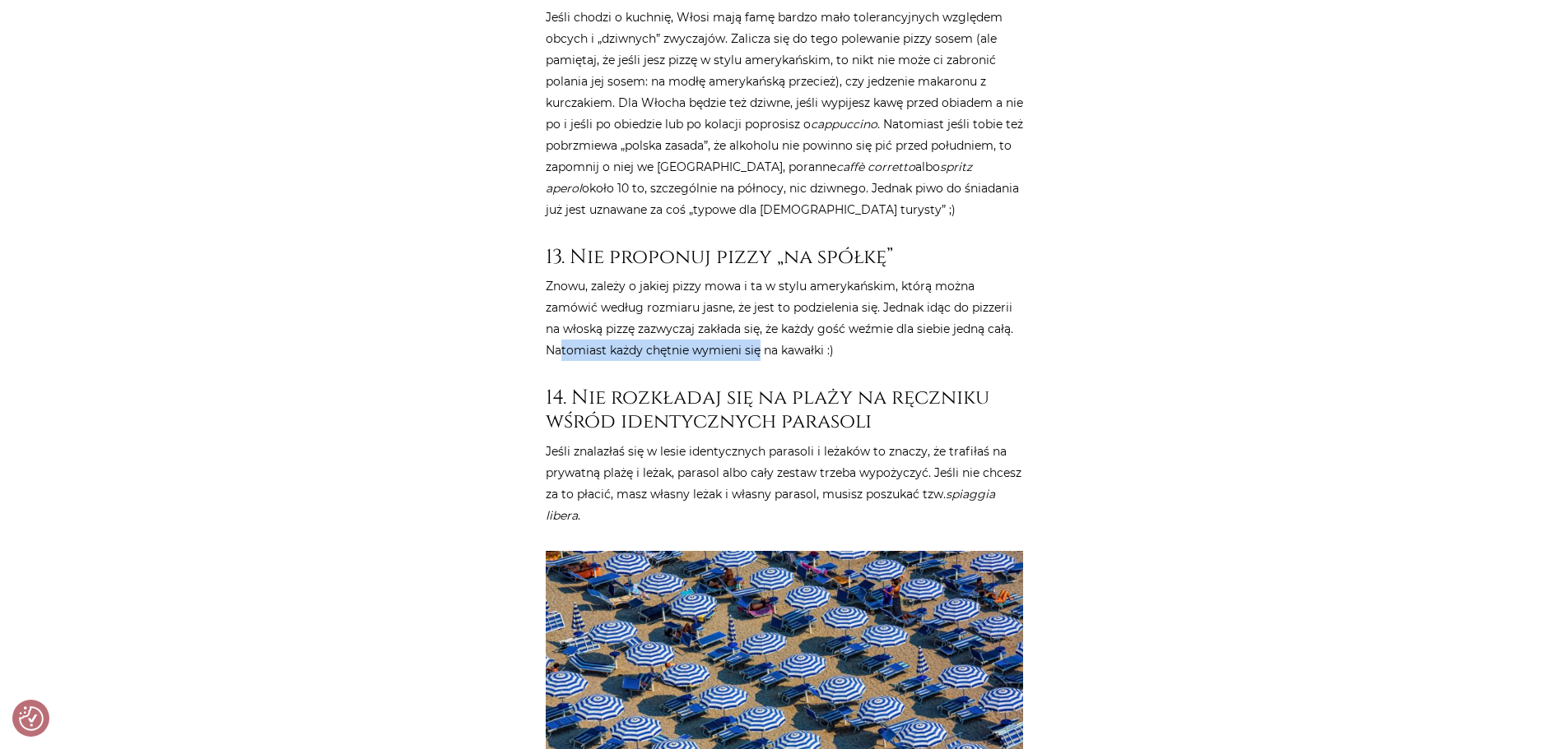
scroll to position [5923, 0]
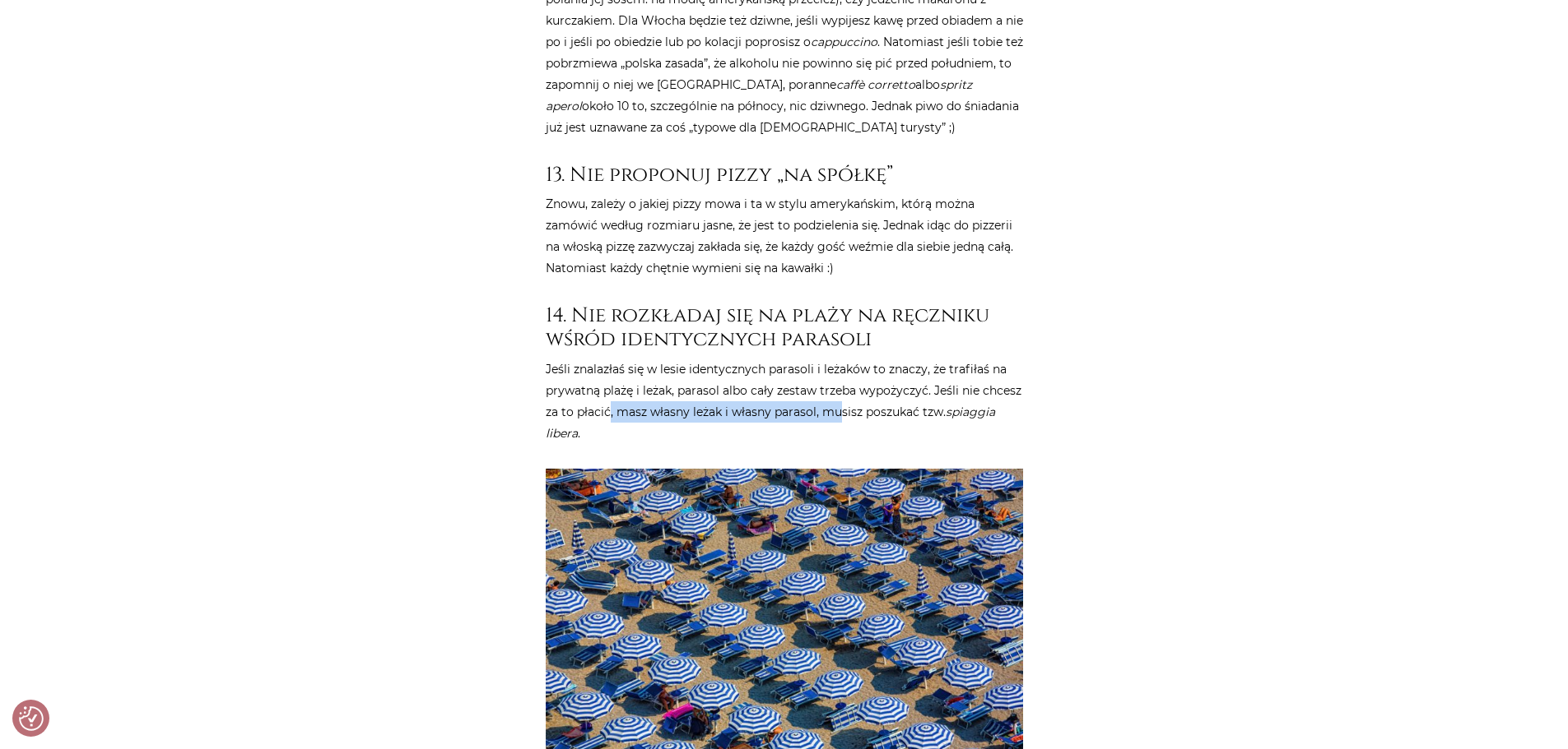
drag, startPoint x: 608, startPoint y: 280, endPoint x: 861, endPoint y: 282, distance: 253.0
click at [850, 359] on p "Jeśli znalazłaś się w lesie identycznych parasoli i leżaków to znaczy, że trafi…" at bounding box center [784, 401] width 478 height 86
click at [861, 359] on p "Jeśli znalazłaś się w lesie identycznych parasoli i leżaków to znaczy, że trafi…" at bounding box center [784, 401] width 478 height 86
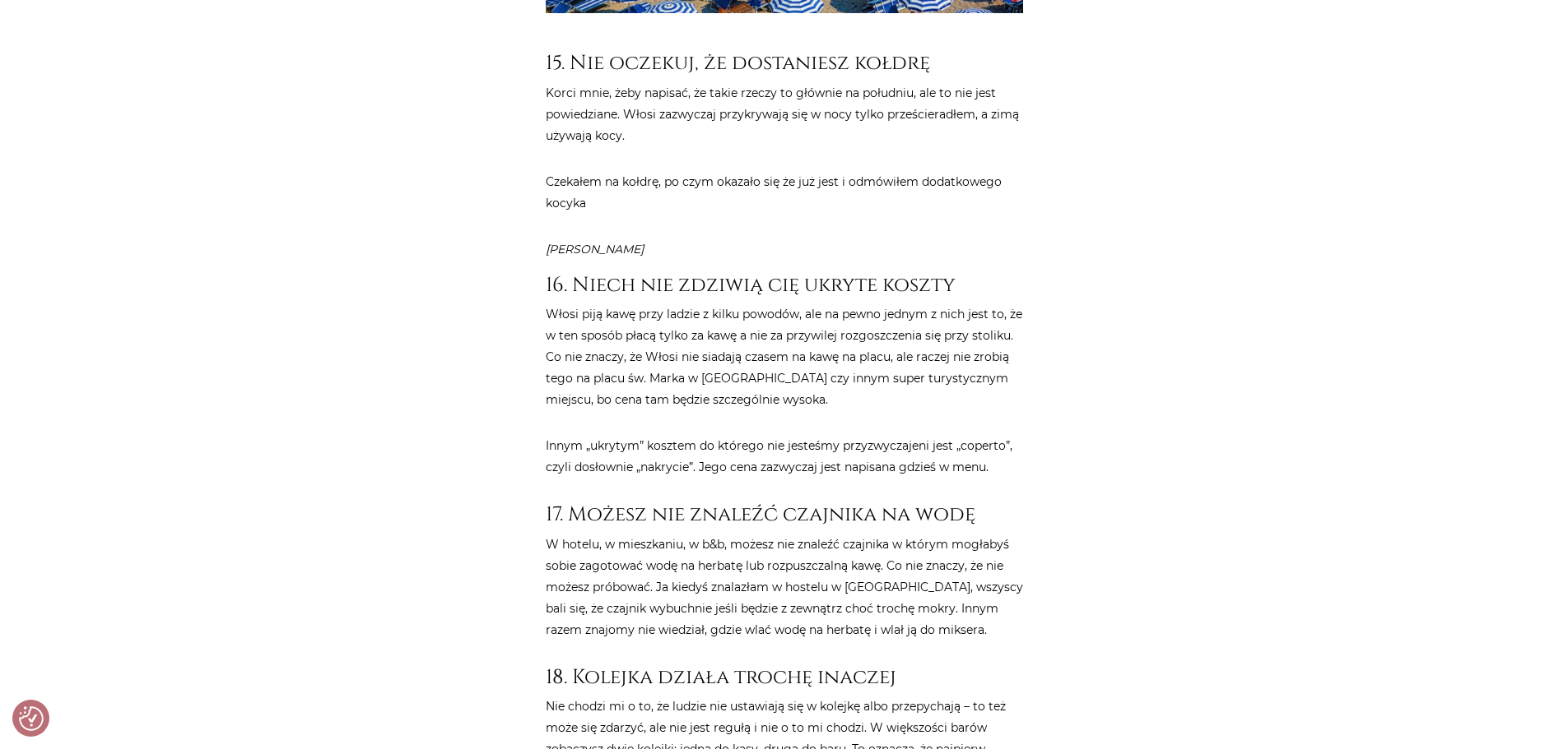
scroll to position [6746, 0]
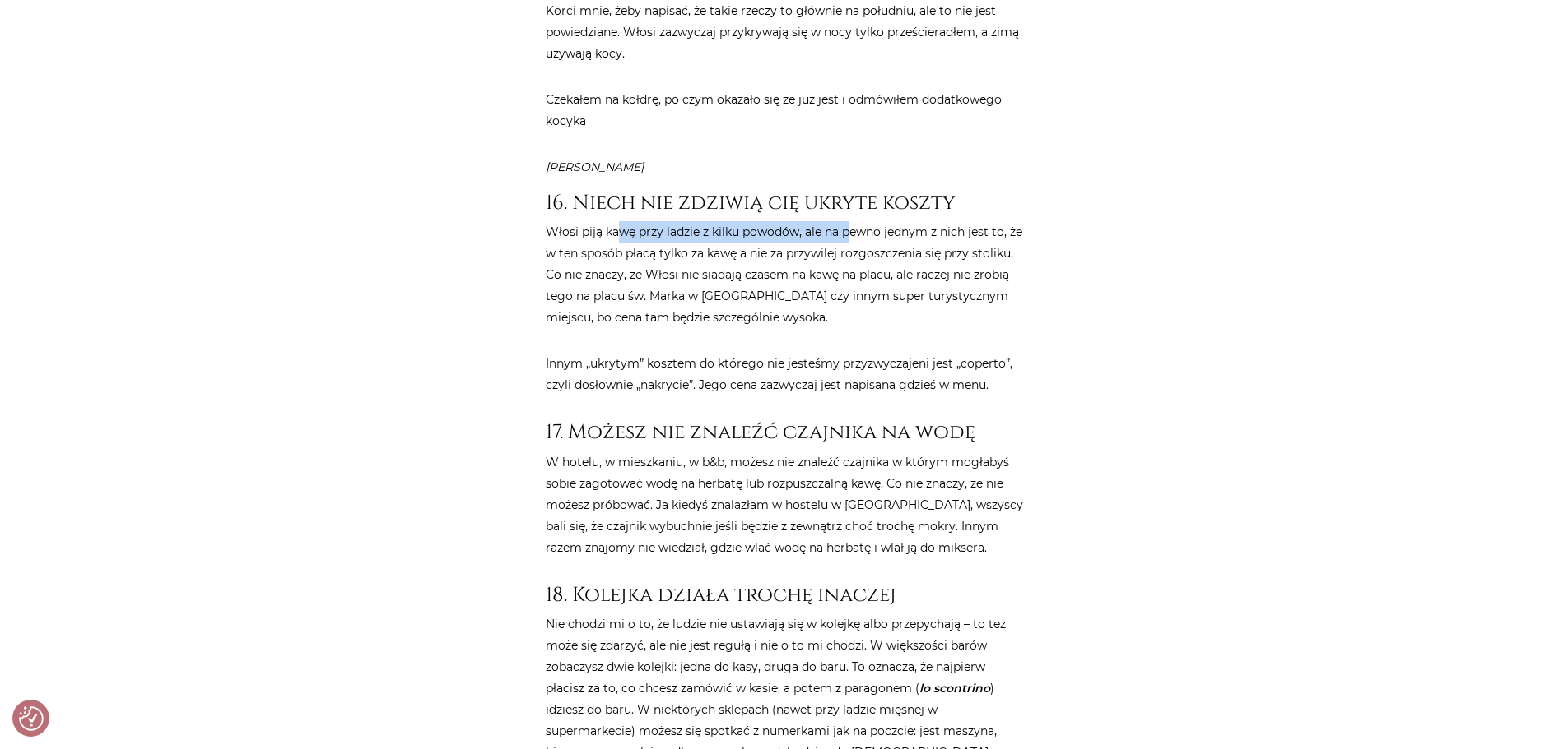
drag, startPoint x: 622, startPoint y: 107, endPoint x: 853, endPoint y: 106, distance: 231.0
click at [850, 221] on p "Włosi piją kawę przy ladzie z kilku powodów, ale na pewno jednym z nich jest to…" at bounding box center [784, 275] width 478 height 107
click at [853, 221] on p "Włosi piją kawę przy ladzie z kilku powodów, ale na pewno jednym z nich jest to…" at bounding box center [784, 275] width 478 height 107
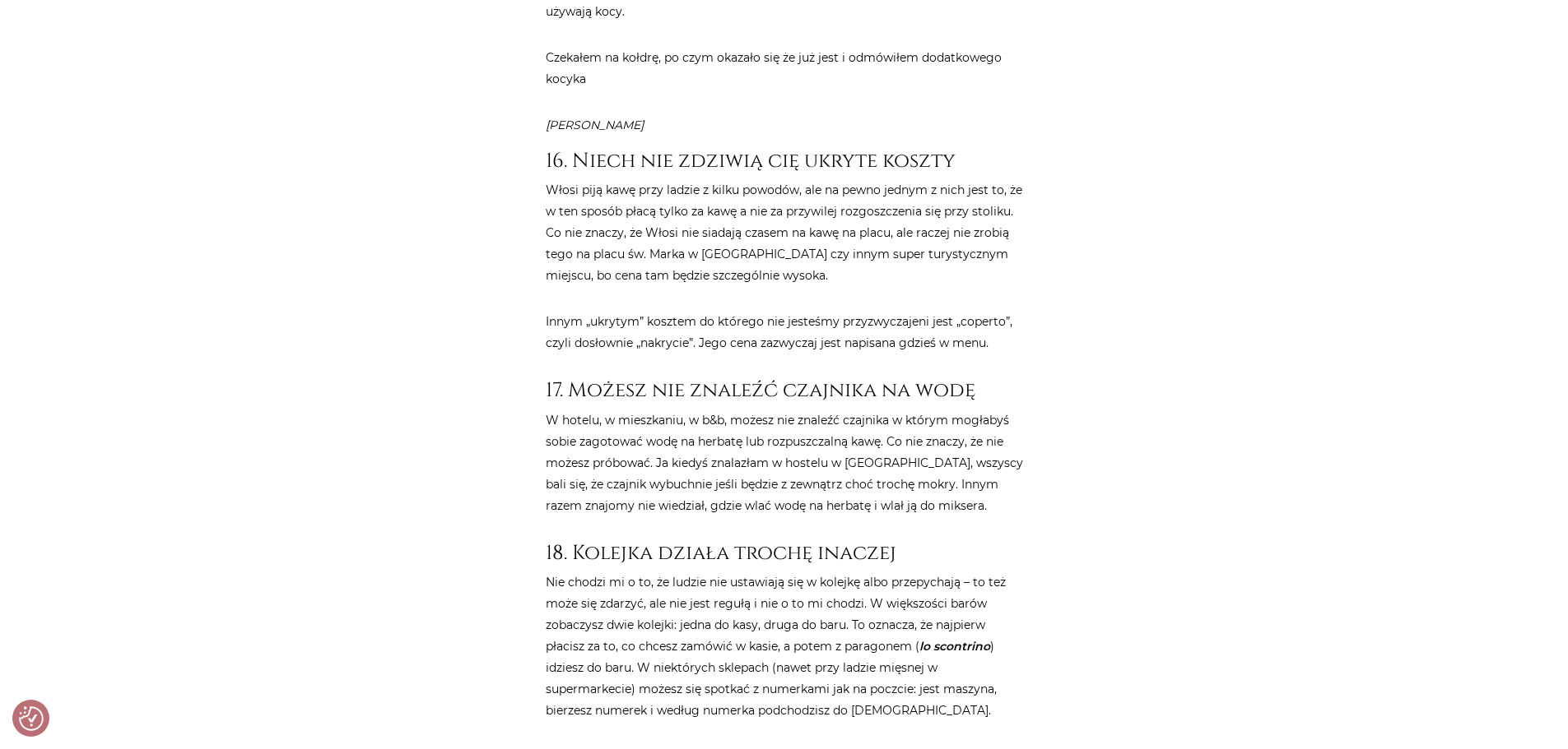
scroll to position [6828, 0]
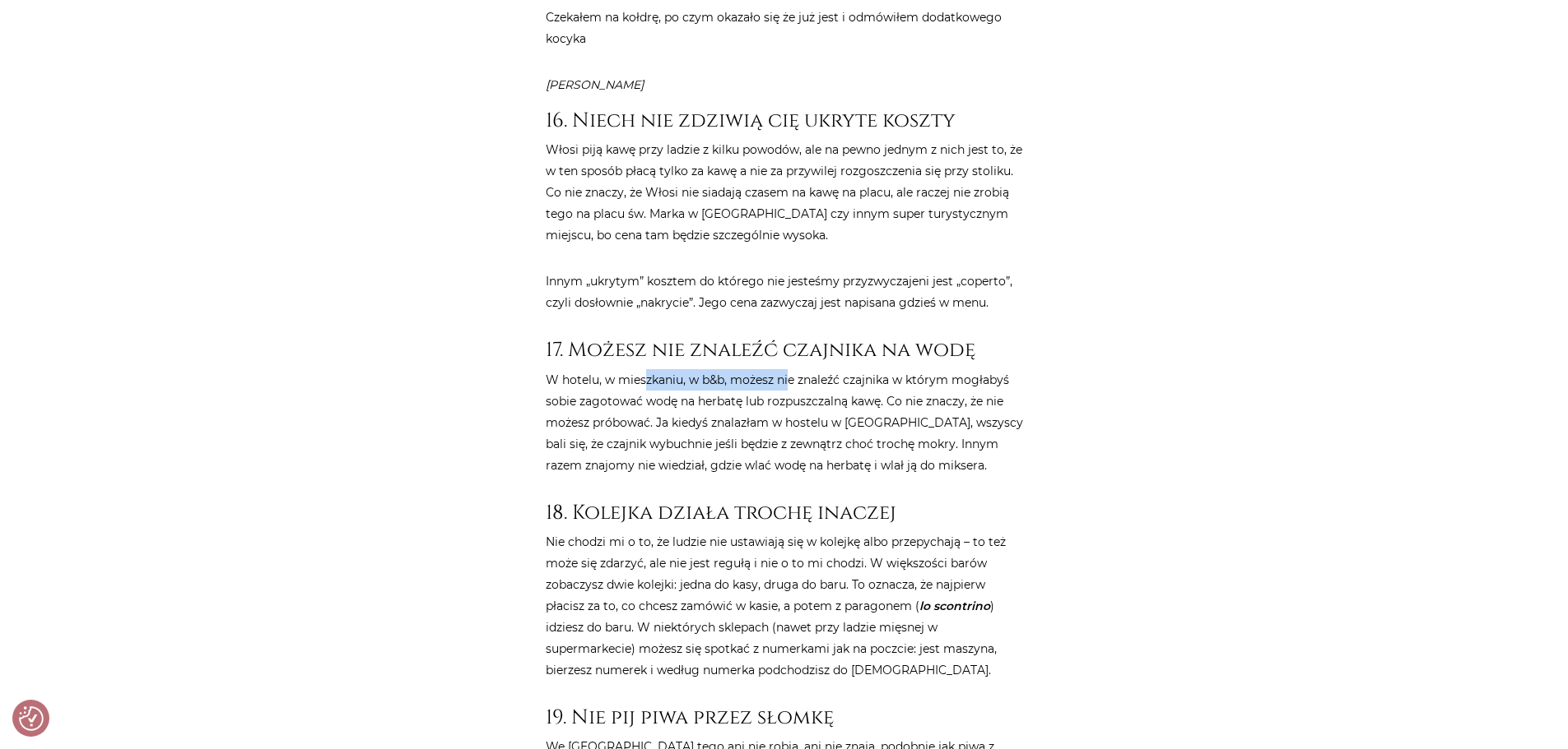
drag, startPoint x: 645, startPoint y: 248, endPoint x: 799, endPoint y: 244, distance: 154.1
click at [797, 370] on p "W hotelu, w mieszkaniu, w b&b, możesz nie znaleźć czajnika w którym mogłabyś so…" at bounding box center [784, 423] width 478 height 107
click at [799, 370] on p "W hotelu, w mieszkaniu, w b&b, możesz nie znaleźć czajnika w którym mogłabyś so…" at bounding box center [784, 423] width 478 height 107
drag, startPoint x: 607, startPoint y: 258, endPoint x: 920, endPoint y: 261, distance: 313.0
click at [913, 370] on p "W hotelu, w mieszkaniu, w b&b, możesz nie znaleźć czajnika w którym mogłabyś so…" at bounding box center [784, 423] width 478 height 107
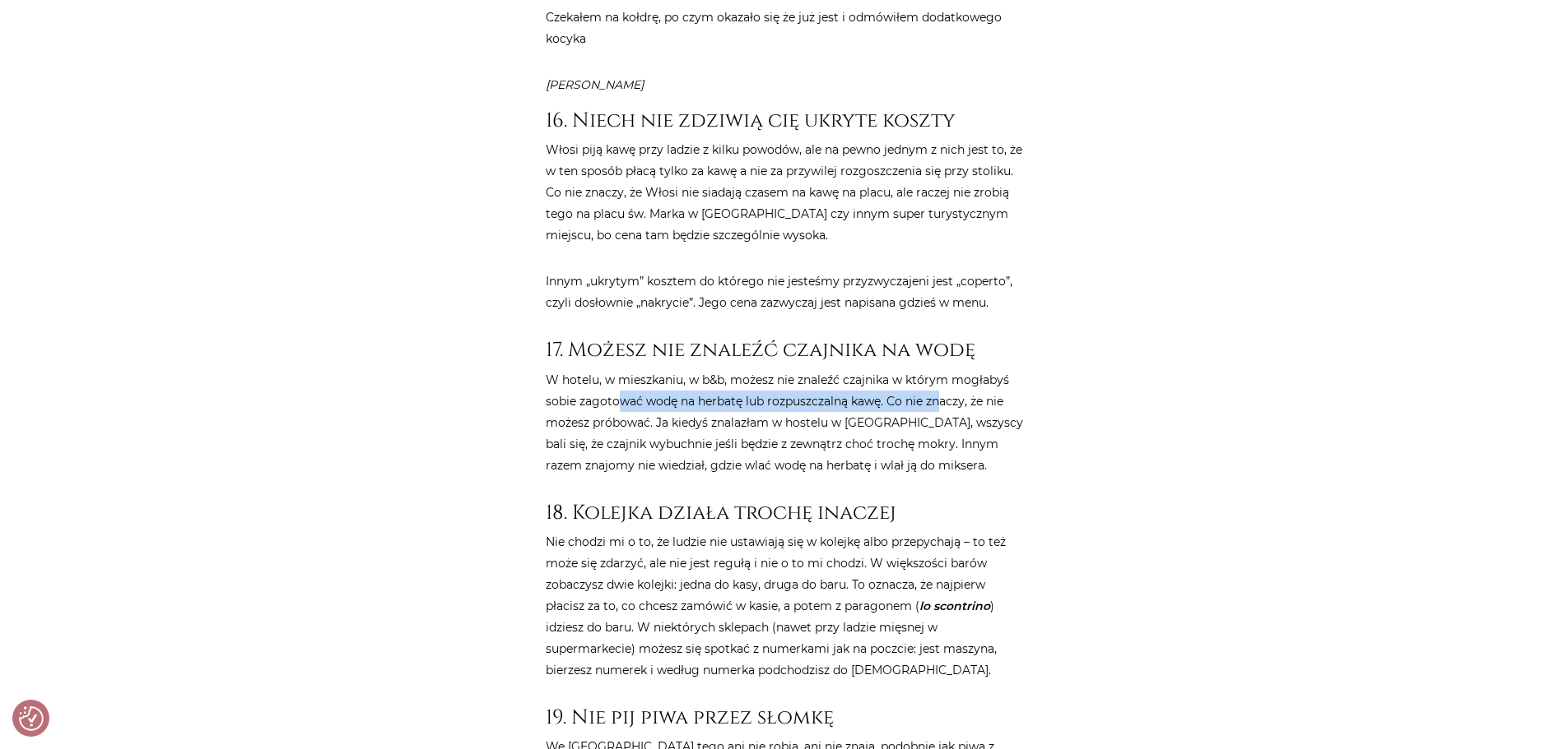
drag, startPoint x: 938, startPoint y: 270, endPoint x: 621, endPoint y: 273, distance: 317.0
click at [621, 370] on p "W hotelu, w mieszkaniu, w b&b, możesz nie znaleźć czajnika w którym mogłabyś so…" at bounding box center [784, 423] width 478 height 107
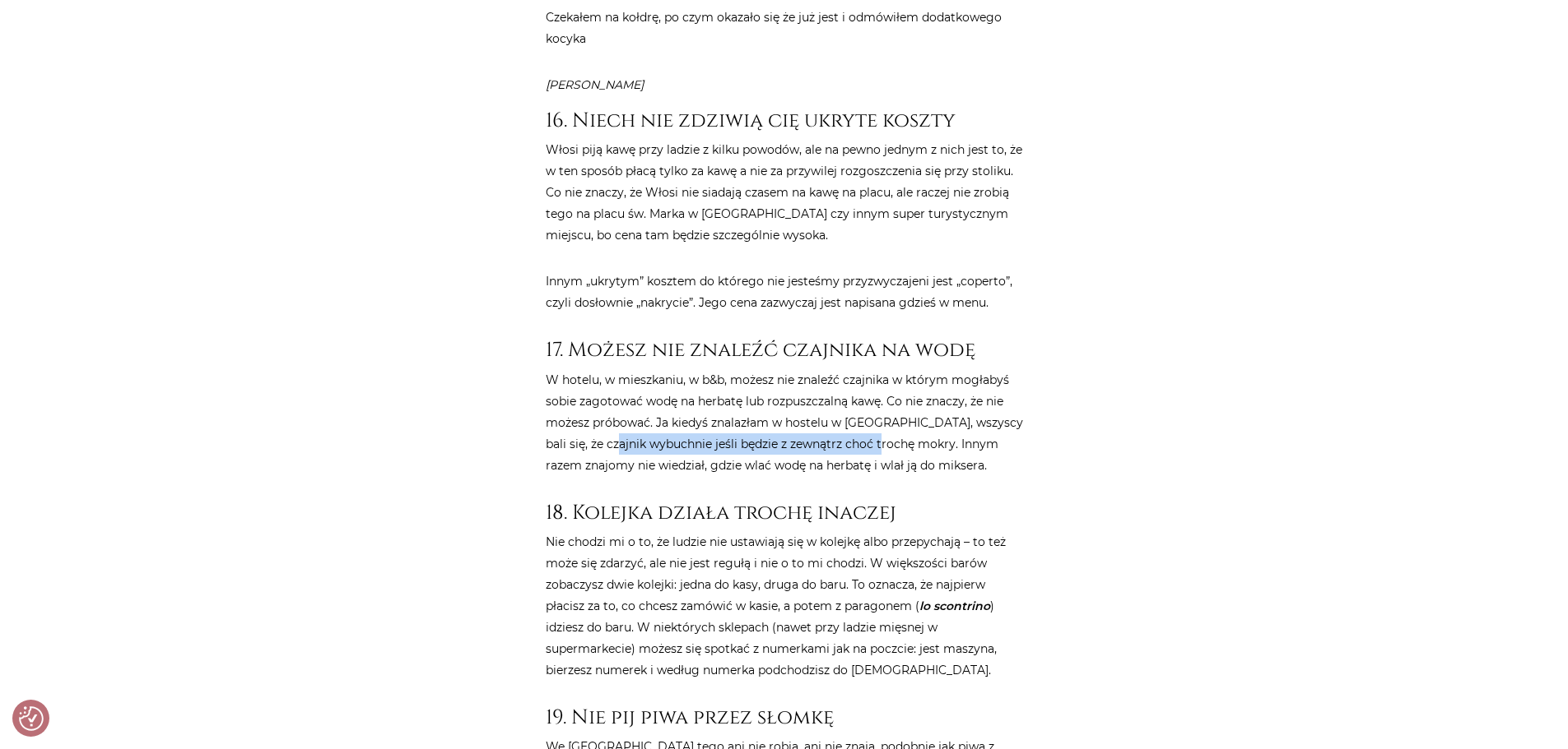
drag, startPoint x: 625, startPoint y: 317, endPoint x: 907, endPoint y: 317, distance: 282.0
click at [907, 370] on p "W hotelu, w mieszkaniu, w b&b, możesz nie znaleźć czajnika w którym mogłabyś so…" at bounding box center [784, 423] width 478 height 107
drag, startPoint x: 867, startPoint y: 334, endPoint x: 615, endPoint y: 328, distance: 252.1
click at [615, 370] on p "W hotelu, w mieszkaniu, w b&b, możesz nie znaleźć czajnika w którym mogłabyś so…" at bounding box center [784, 423] width 478 height 107
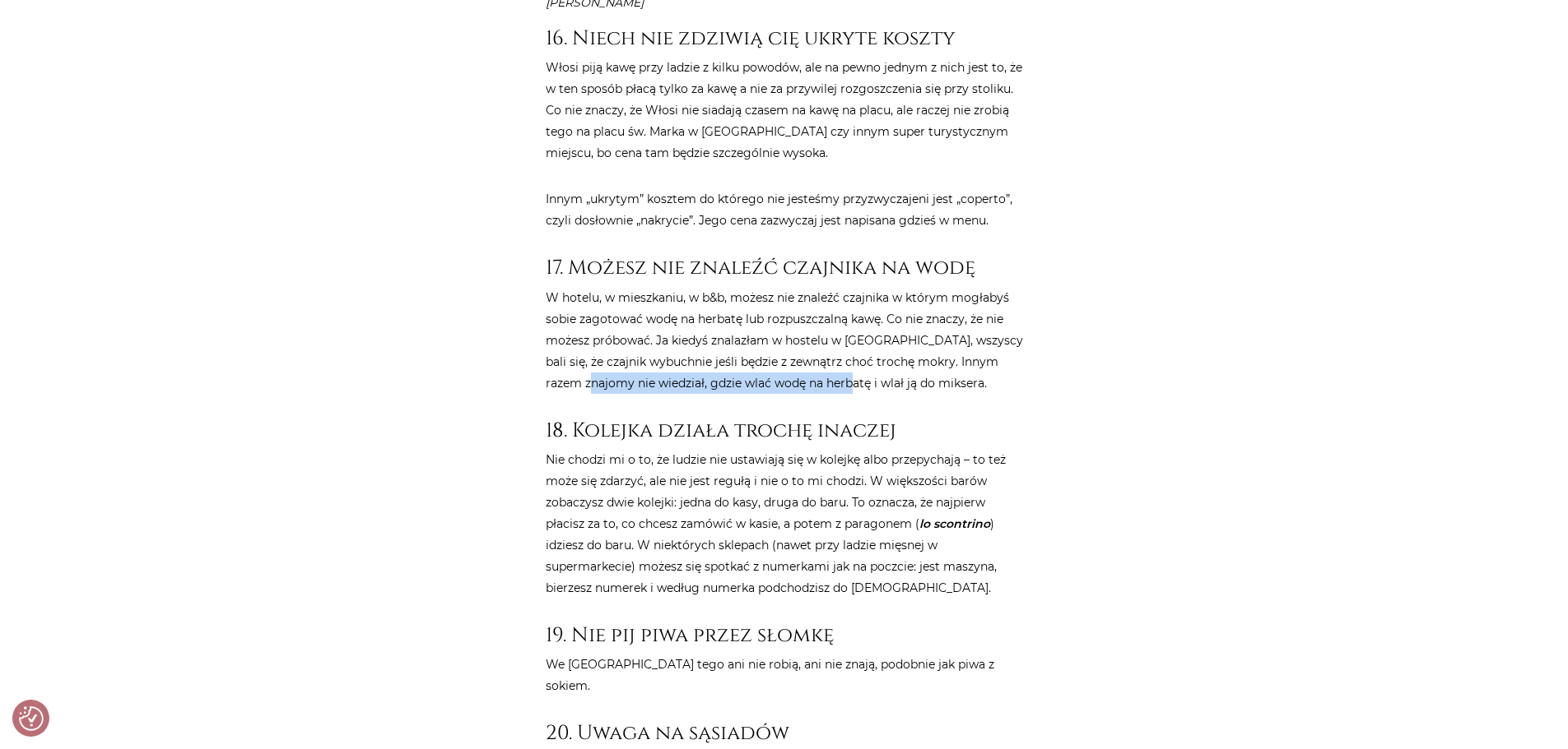
scroll to position [6993, 0]
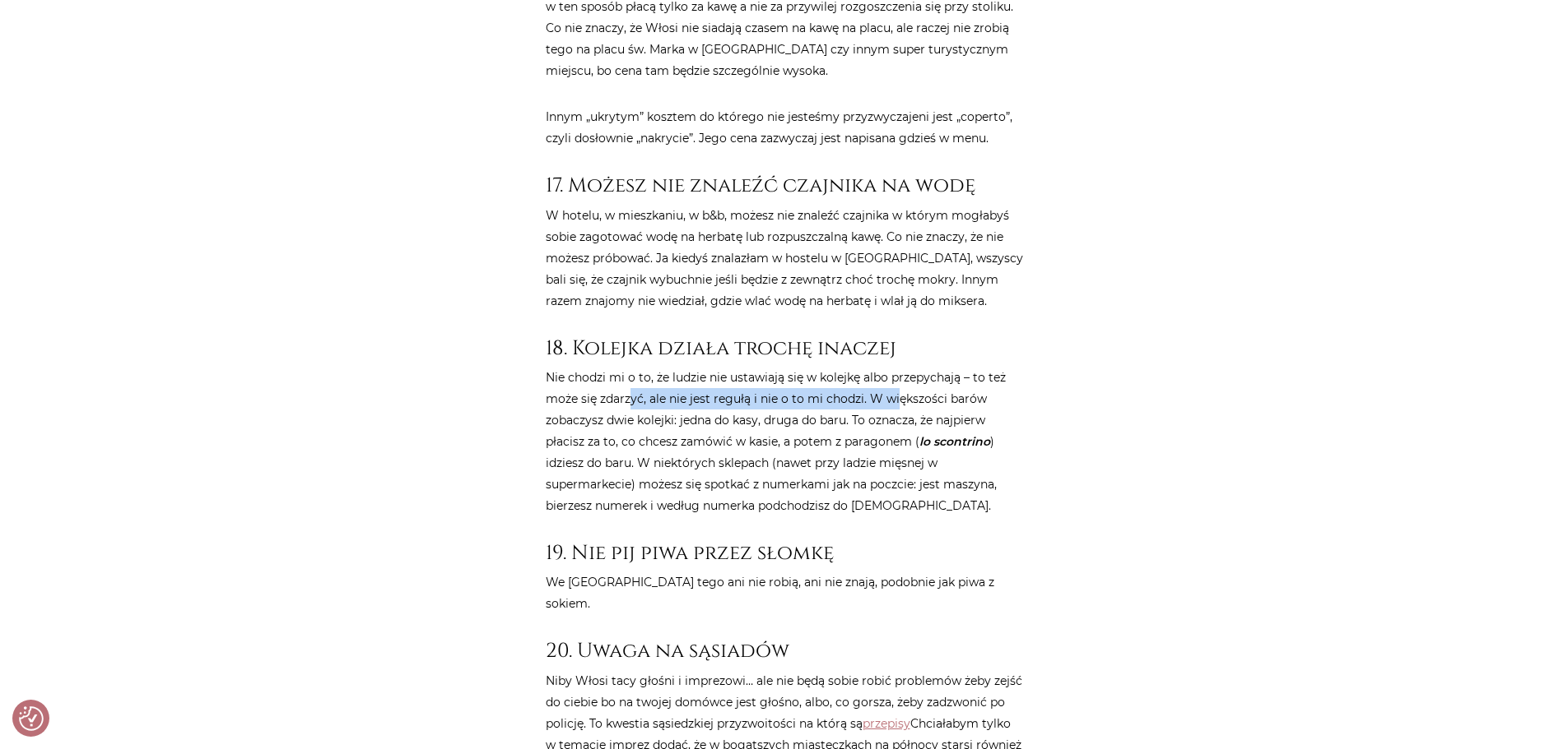
drag, startPoint x: 627, startPoint y: 273, endPoint x: 899, endPoint y: 270, distance: 272.0
click at [899, 367] on p "Nie chodzi mi o to, że ludzie nie ustawiają się w kolejkę albo przepychają – to…" at bounding box center [784, 442] width 478 height 150
drag, startPoint x: 904, startPoint y: 285, endPoint x: 644, endPoint y: 288, distance: 260.0
click at [644, 367] on p "Nie chodzi mi o to, że ludzie nie ustawiają się w kolejkę albo przepychają – to…" at bounding box center [784, 442] width 478 height 150
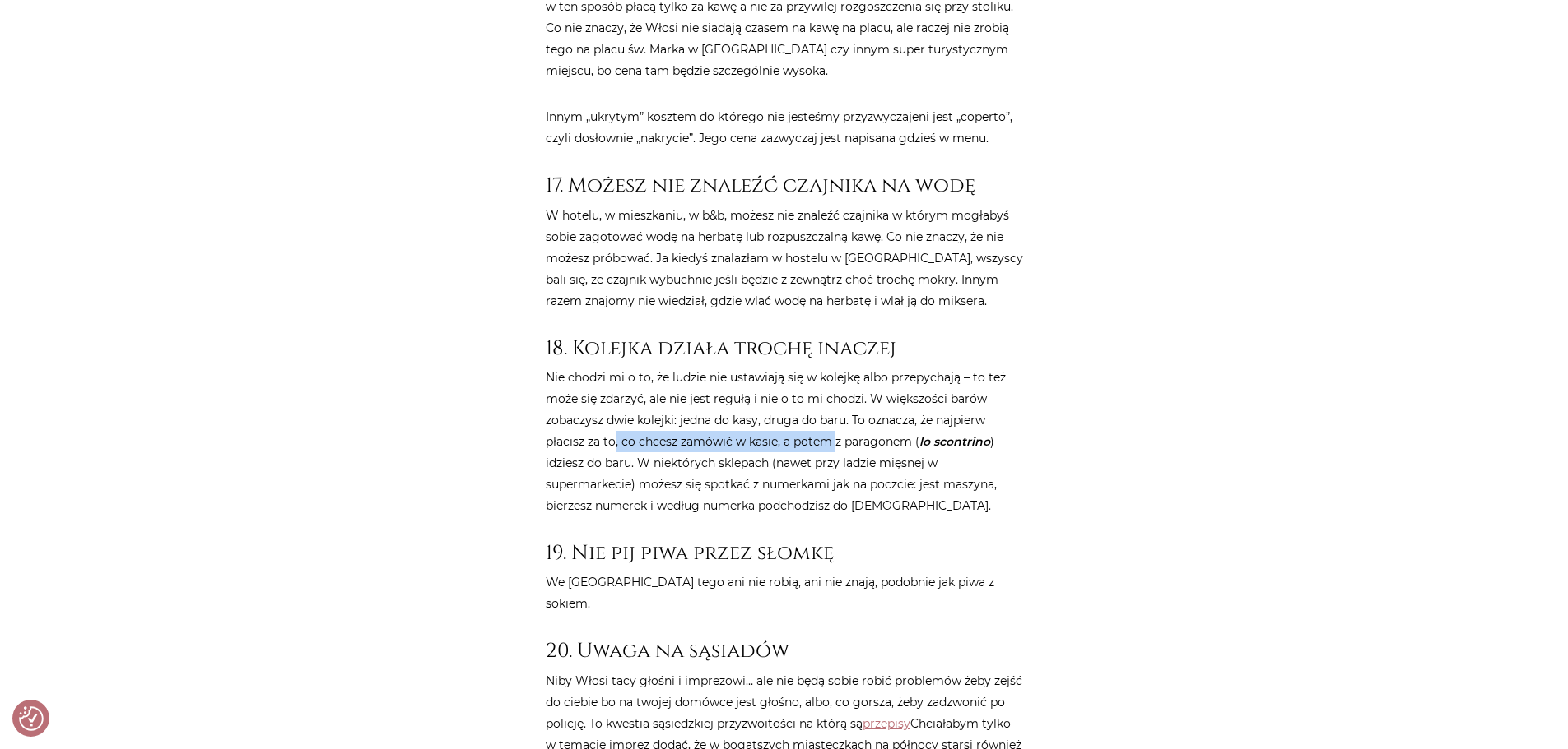
drag, startPoint x: 615, startPoint y: 317, endPoint x: 846, endPoint y: 316, distance: 231.0
click at [846, 367] on p "Nie chodzi mi o to, że ludzie nie ustawiają się w kolejkę albo przepychają – to…" at bounding box center [784, 442] width 478 height 150
drag, startPoint x: 858, startPoint y: 330, endPoint x: 611, endPoint y: 332, distance: 247.0
click at [612, 367] on p "Nie chodzi mi o to, że ludzie nie ustawiają się w kolejkę albo przepychają – to…" at bounding box center [784, 442] width 478 height 150
drag, startPoint x: 621, startPoint y: 343, endPoint x: 895, endPoint y: 361, distance: 274.6
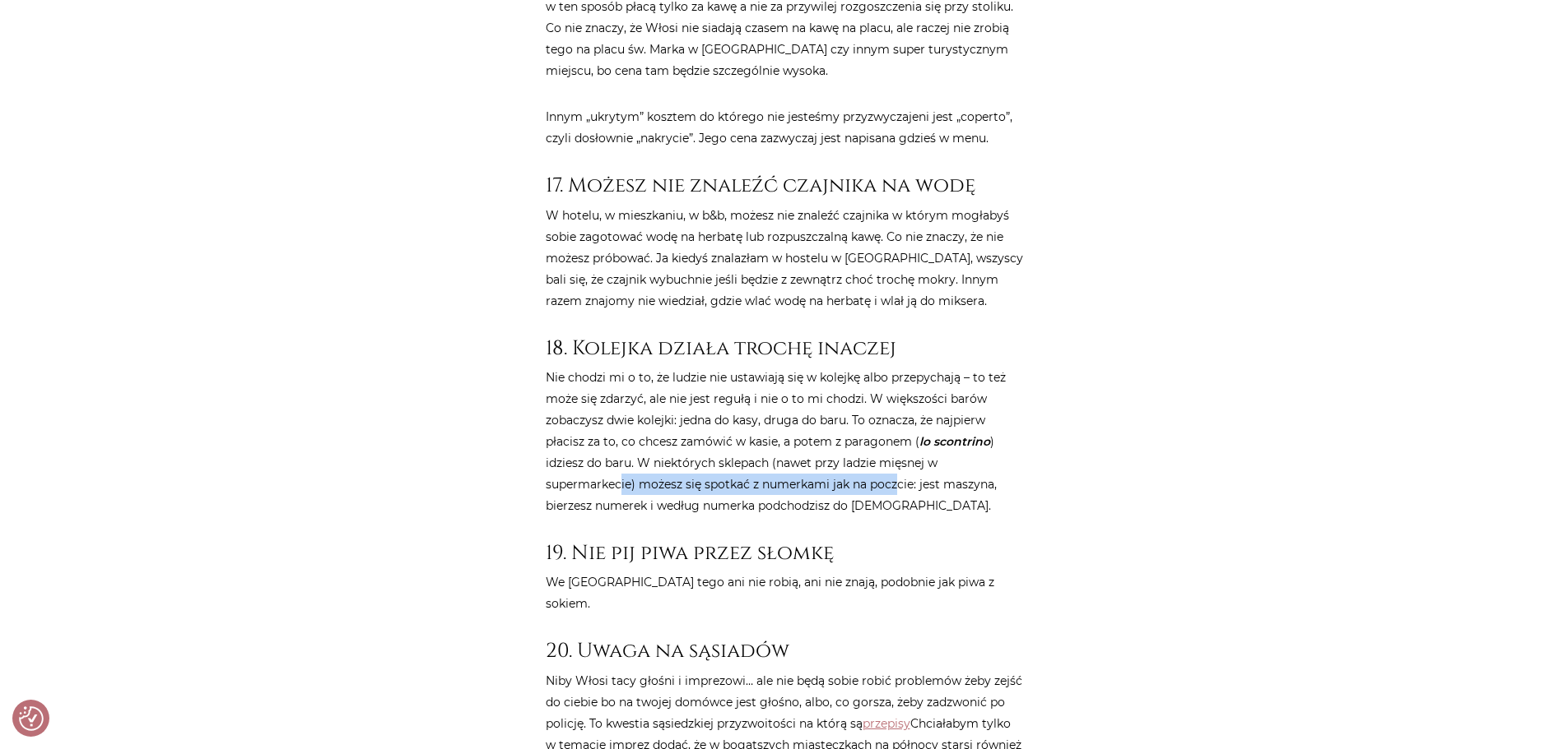
click at [895, 367] on p "Nie chodzi mi o to, że ludzie nie ustawiają się w kolejkę albo przepychają – to…" at bounding box center [784, 442] width 478 height 150
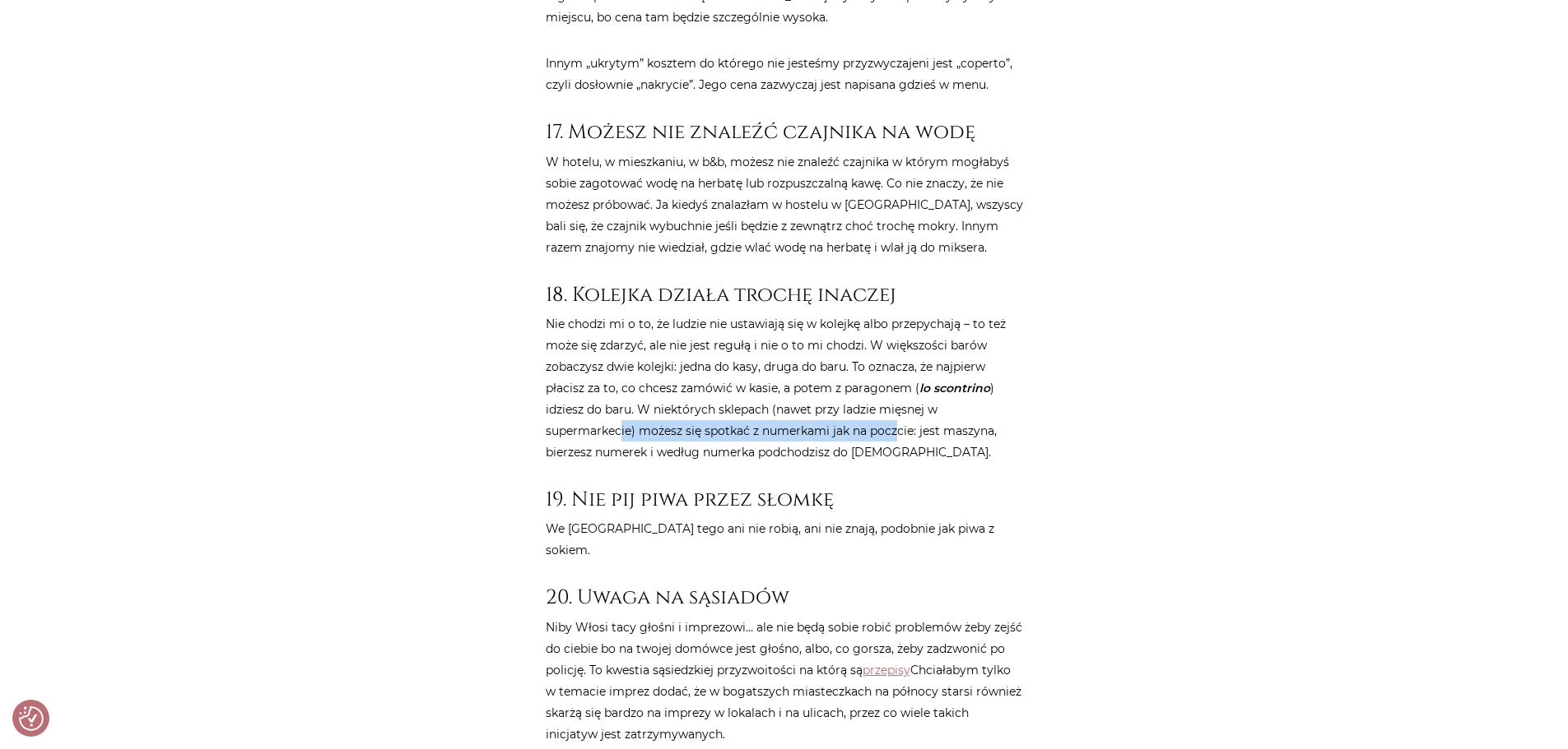
scroll to position [7075, 0]
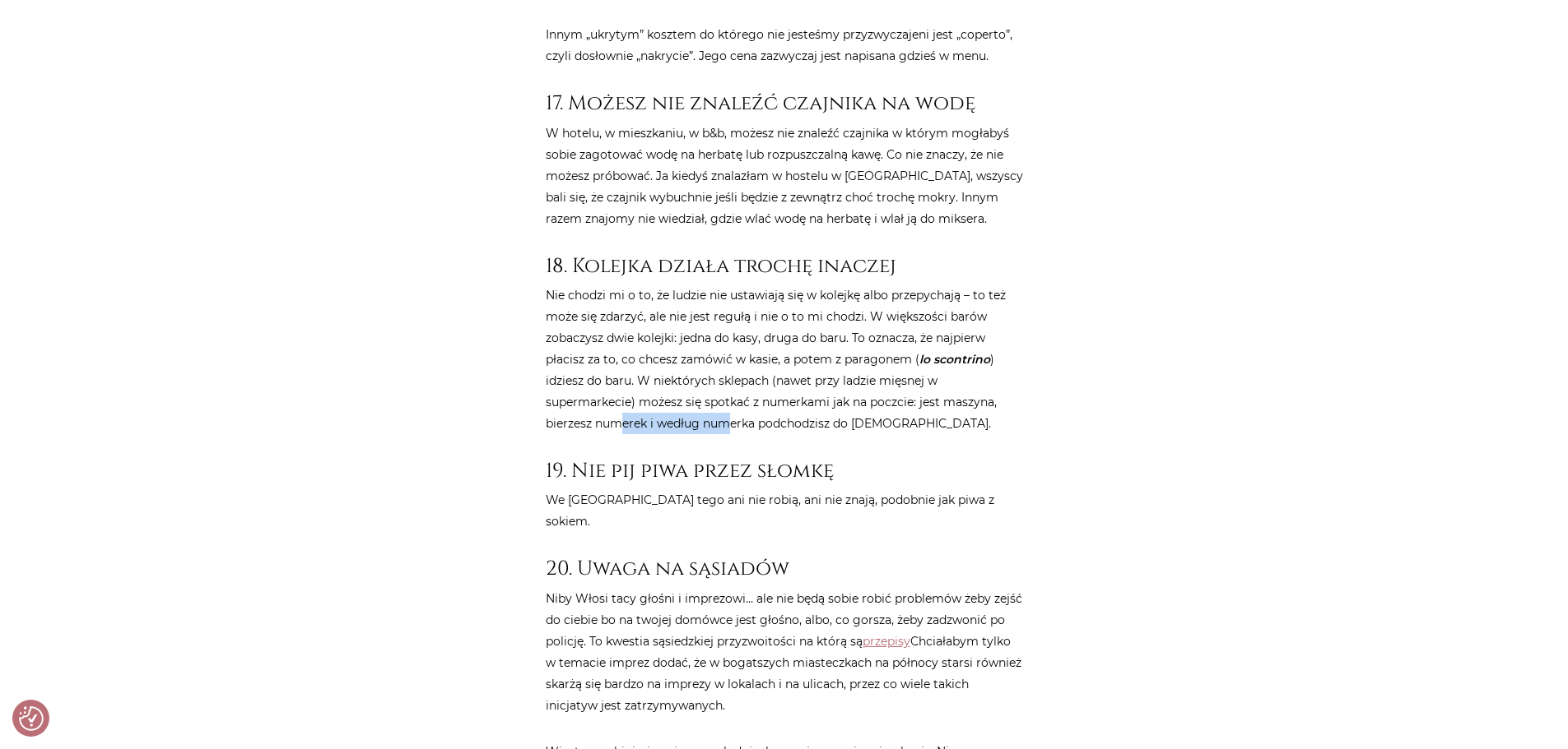
drag, startPoint x: 620, startPoint y: 300, endPoint x: 775, endPoint y: 299, distance: 155.0
click at [741, 299] on p "Nie chodzi mi o to, że ludzie nie ustawiają się w kolejkę albo przepychają – to…" at bounding box center [784, 360] width 478 height 150
click at [778, 299] on p "Nie chodzi mi o to, że ludzie nie ustawiają się w kolejkę albo przepychają – to…" at bounding box center [784, 360] width 478 height 150
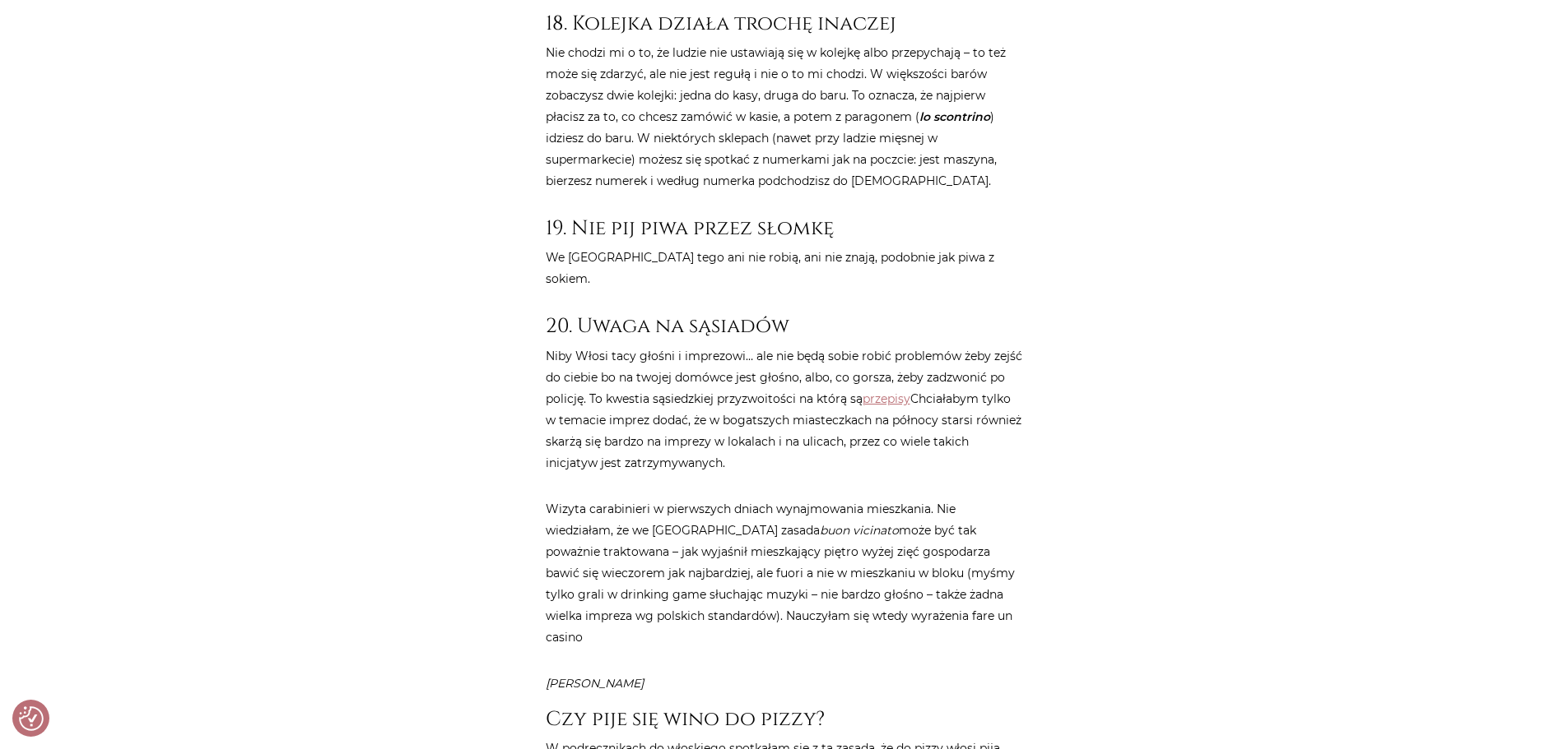
scroll to position [7322, 0]
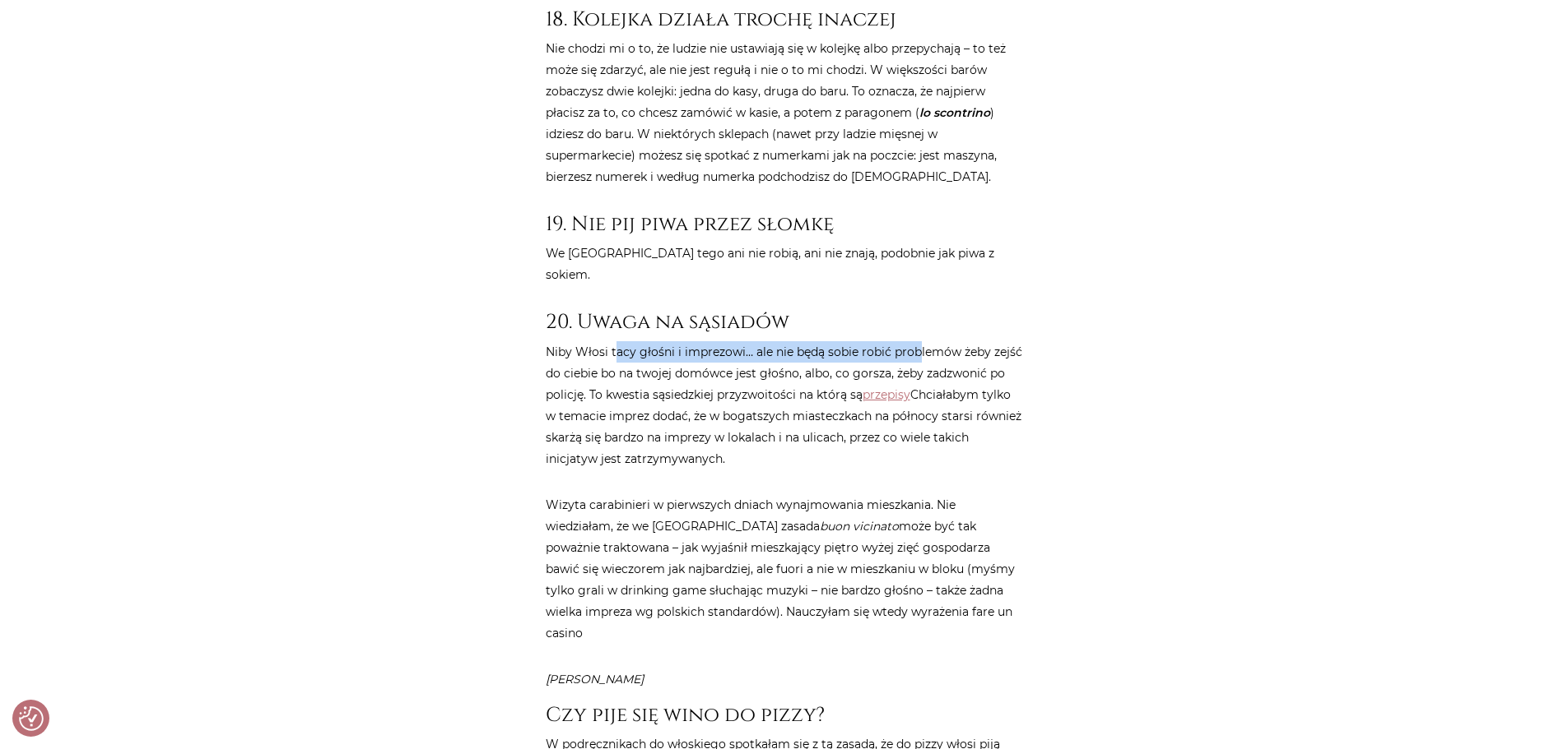
drag, startPoint x: 617, startPoint y: 196, endPoint x: 921, endPoint y: 204, distance: 304.1
click at [919, 342] on p "Niby Włosi tacy głośni i imprezowi… ale nie będą sobie robić problemów żeby zej…" at bounding box center [784, 406] width 478 height 128
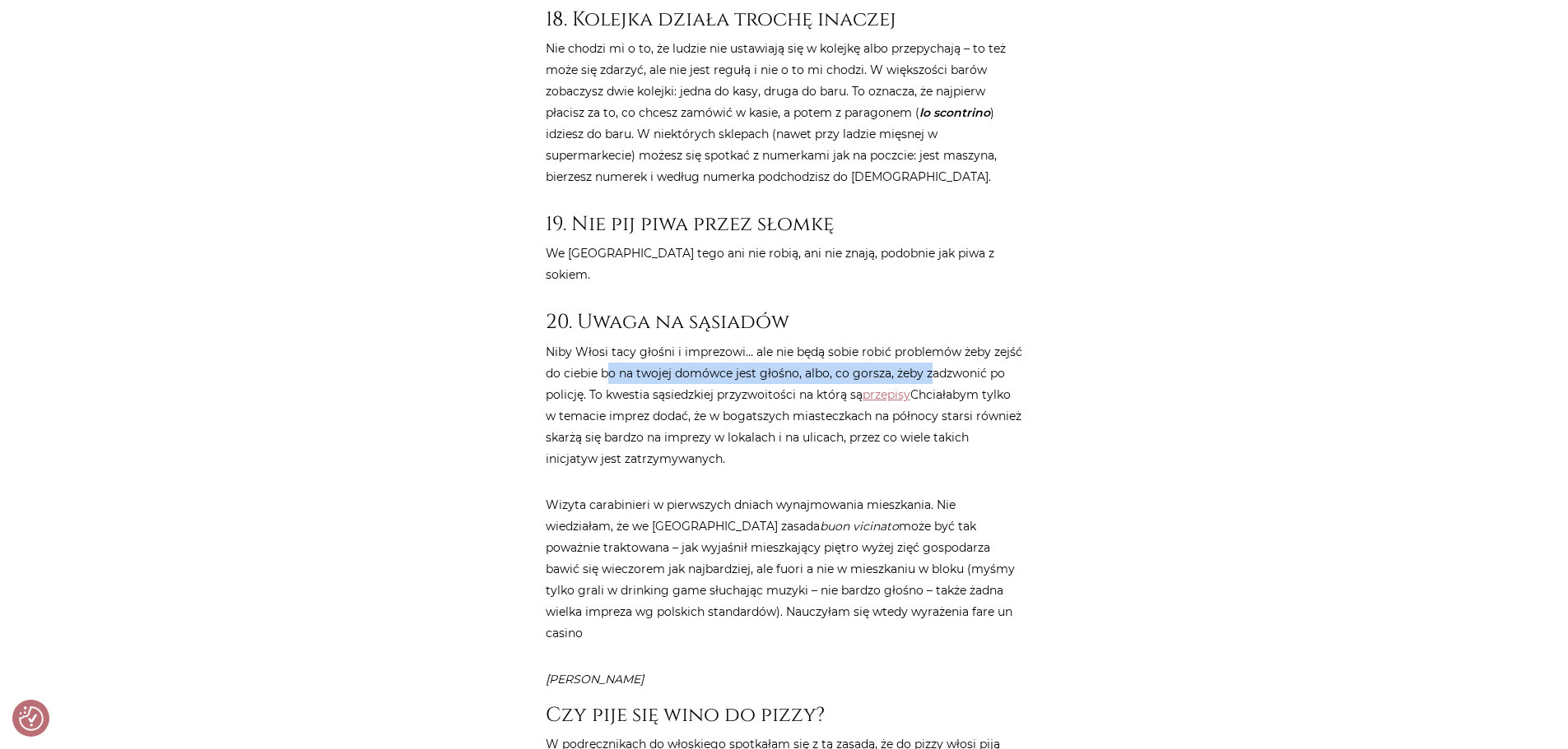
drag, startPoint x: 931, startPoint y: 216, endPoint x: 607, endPoint y: 220, distance: 324.0
click at [607, 342] on p "Niby Włosi tacy głośni i imprezowi… ale nie będą sobie robić problemów żeby zej…" at bounding box center [784, 406] width 478 height 128
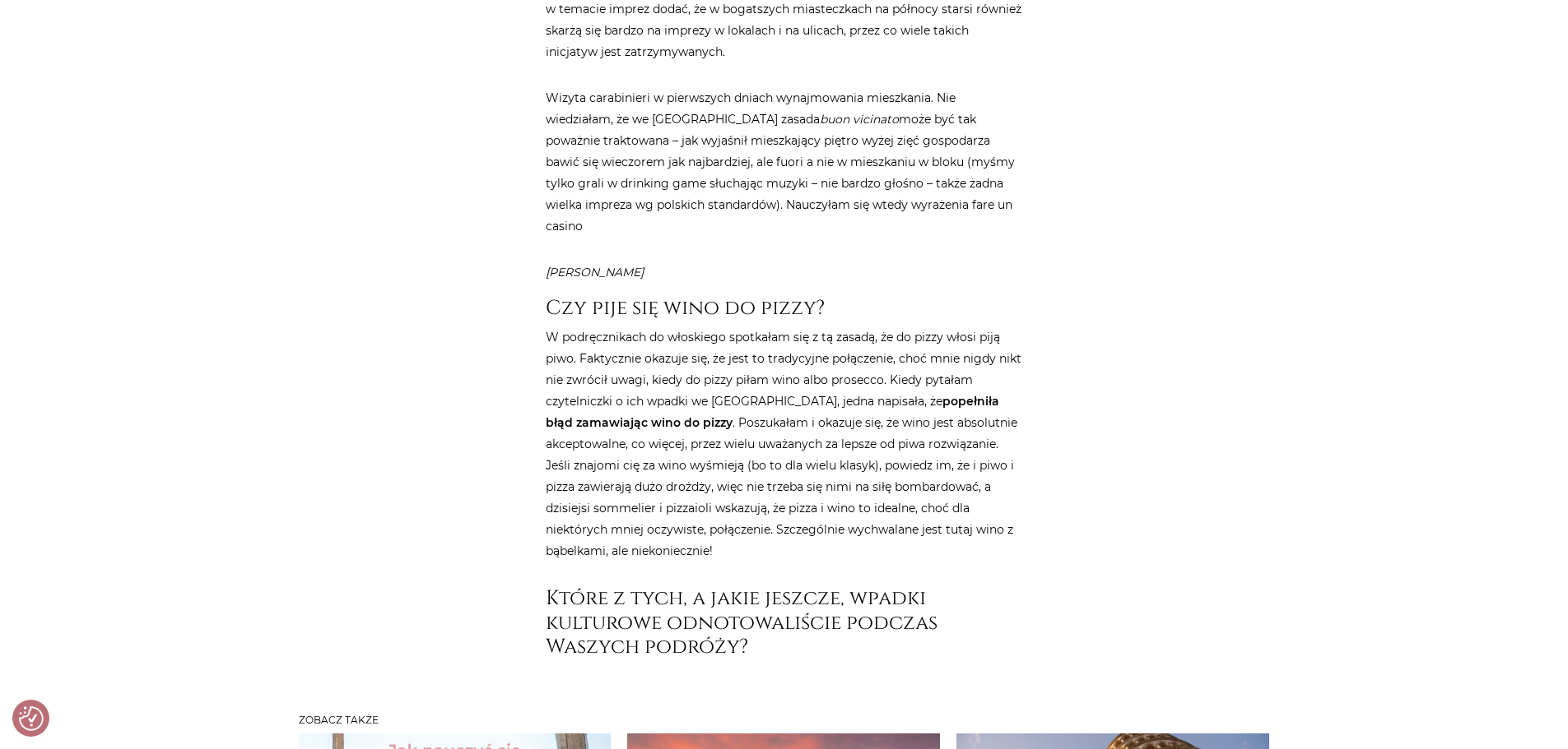
scroll to position [7733, 0]
